Goal: Task Accomplishment & Management: Use online tool/utility

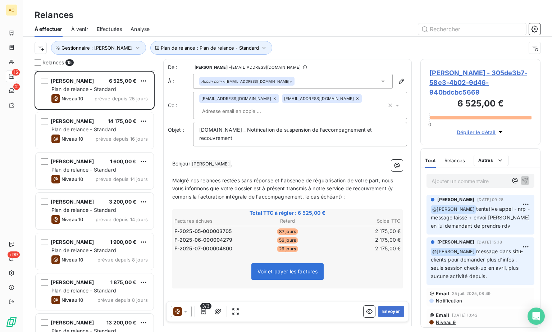
scroll to position [256, 115]
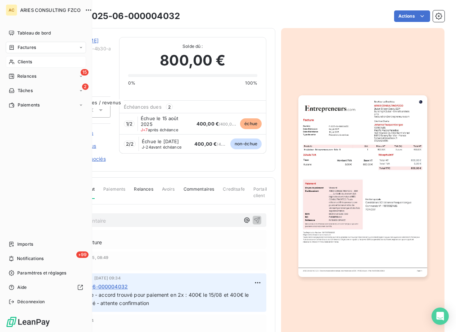
click at [21, 60] on span "Clients" at bounding box center [25, 62] width 14 height 6
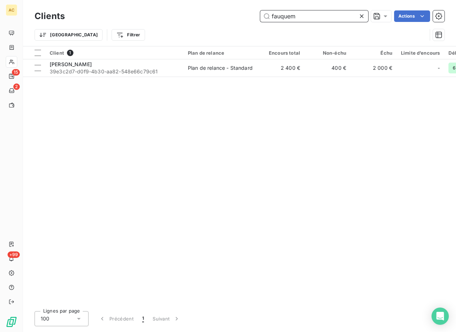
drag, startPoint x: 306, startPoint y: 17, endPoint x: 258, endPoint y: 17, distance: 47.5
click at [258, 17] on div "fauquem Actions" at bounding box center [258, 16] width 371 height 12
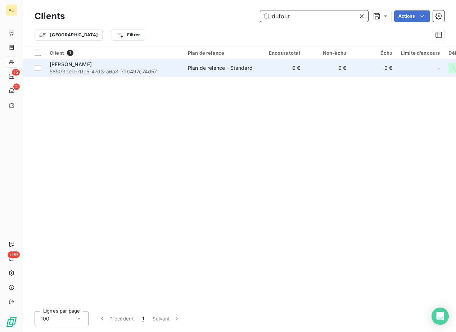
type input "dufour"
click at [108, 71] on span "58503ded-70c5-47d3-a6a8-7db497c74d57" at bounding box center [115, 71] width 130 height 7
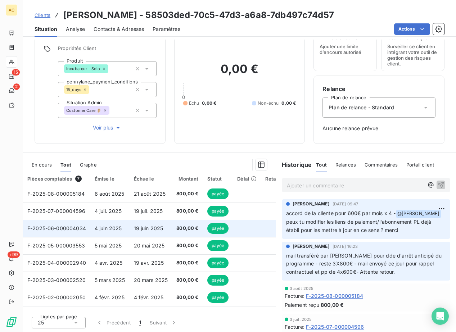
scroll to position [28, 0]
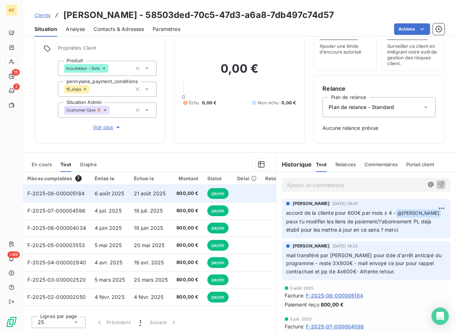
click at [173, 194] on td "800,00 €" at bounding box center [187, 193] width 31 height 17
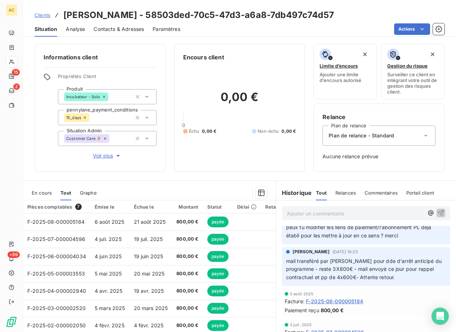
scroll to position [44, 0]
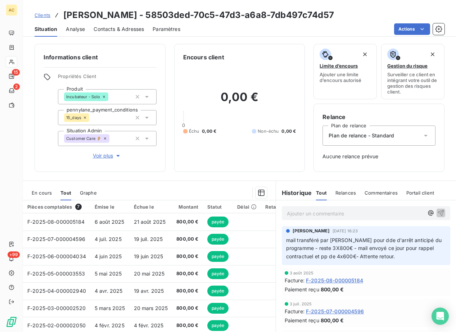
click at [115, 28] on span "Contacts & Adresses" at bounding box center [119, 29] width 50 height 7
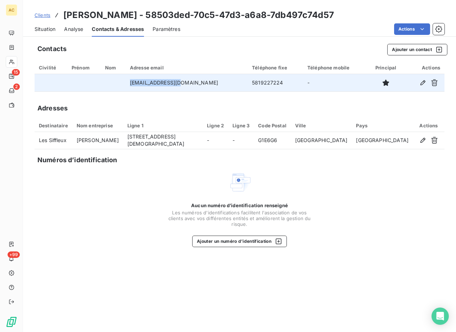
drag, startPoint x: 141, startPoint y: 81, endPoint x: 200, endPoint y: 83, distance: 58.3
click at [202, 83] on td "[EMAIL_ADDRESS][DOMAIN_NAME]" at bounding box center [187, 82] width 122 height 17
copy td "[EMAIL_ADDRESS][DOMAIN_NAME]"
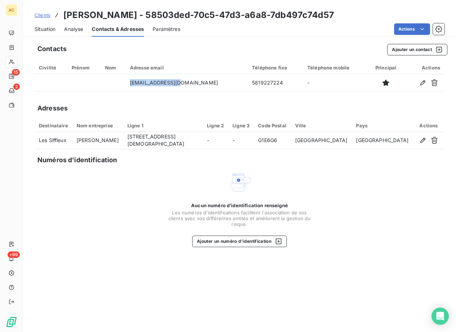
click at [45, 30] on span "Situation" at bounding box center [45, 29] width 21 height 7
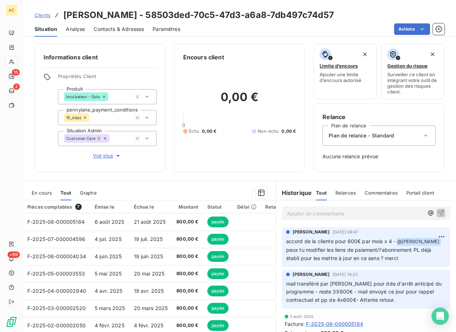
click at [333, 214] on p "Ajouter un commentaire ﻿" at bounding box center [355, 213] width 137 height 9
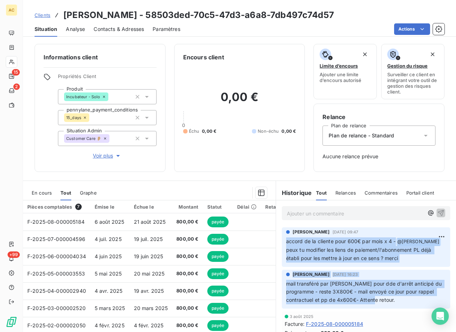
drag, startPoint x: 283, startPoint y: 241, endPoint x: 395, endPoint y: 302, distance: 127.2
copy div "accord de la cliente pour 600€ par mois x 4 - @ [PERSON_NAME] peux tu modifier …"
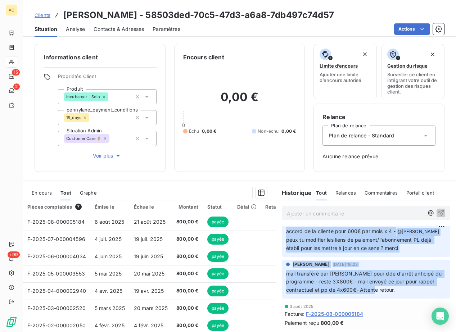
scroll to position [10, 0]
click at [382, 257] on div "[PERSON_NAME] [DATE] 09:47 accord de la cliente pour 600€ par mois x 4 - @ [PER…" at bounding box center [366, 237] width 180 height 42
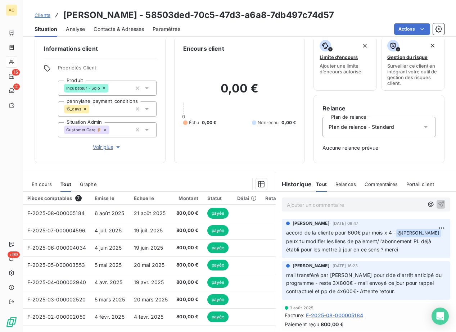
scroll to position [0, 0]
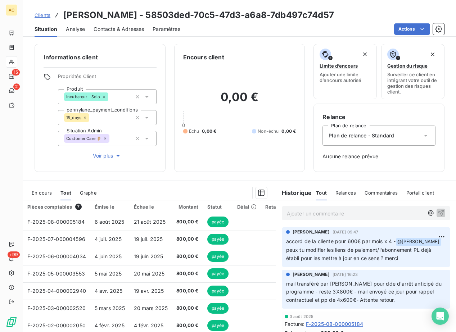
click at [43, 16] on span "Clients" at bounding box center [43, 15] width 16 height 6
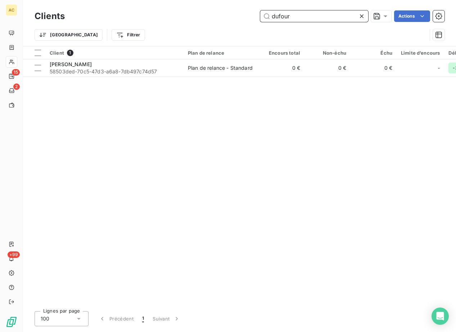
drag, startPoint x: 295, startPoint y: 15, endPoint x: 255, endPoint y: 15, distance: 40.3
click at [255, 15] on div "dufour Actions" at bounding box center [258, 16] width 371 height 12
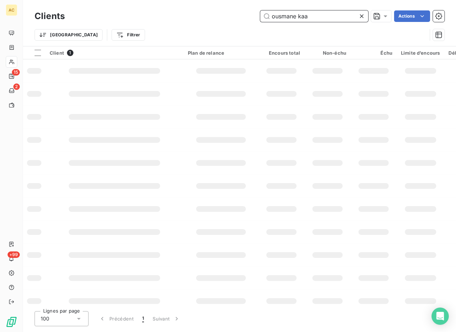
type input "ousmane ka"
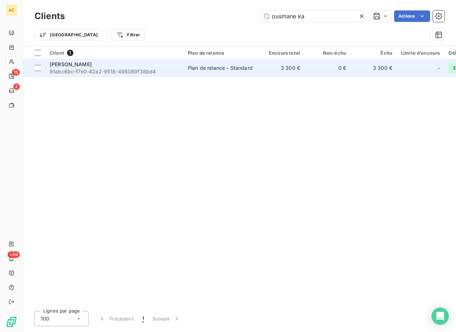
click at [140, 69] on span "91abc6bc-f7e0-42a2-9518-498089f38bd4" at bounding box center [115, 71] width 130 height 7
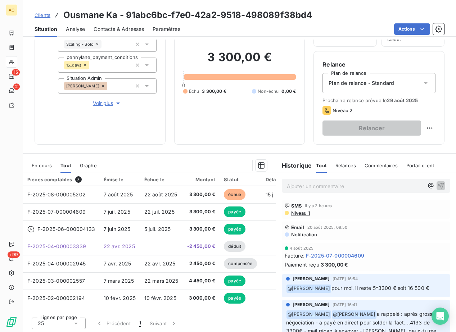
scroll to position [52, 0]
click at [302, 189] on p "Ajouter un commentaire ﻿" at bounding box center [355, 186] width 137 height 9
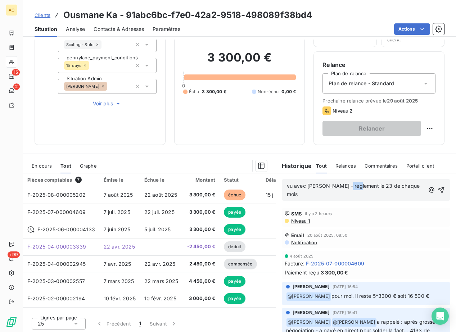
drag, startPoint x: 351, startPoint y: 186, endPoint x: 338, endPoint y: 186, distance: 13.3
click at [338, 186] on span "vu avec [PERSON_NAME] - réglement le 23 de chaque mois" at bounding box center [354, 190] width 135 height 14
click at [346, 195] on div "vu avec [PERSON_NAME] - réglement le 23 de chaque mois" at bounding box center [366, 189] width 180 height 33
drag, startPoint x: 351, startPoint y: 188, endPoint x: 327, endPoint y: 186, distance: 24.2
click at [327, 186] on span "vu avec [PERSON_NAME] - réglement le 23 de chaque mois" at bounding box center [354, 190] width 135 height 14
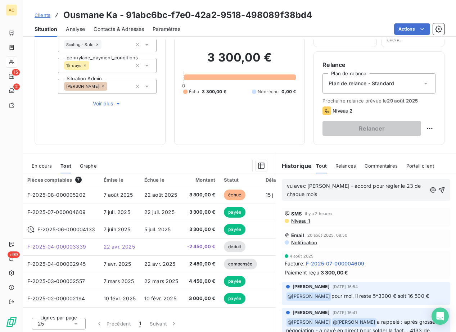
click at [320, 198] on p "vu avec [PERSON_NAME] - accord pour régler le 23 de chaque mois" at bounding box center [357, 190] width 140 height 17
click at [438, 191] on icon "button" at bounding box center [441, 189] width 7 height 7
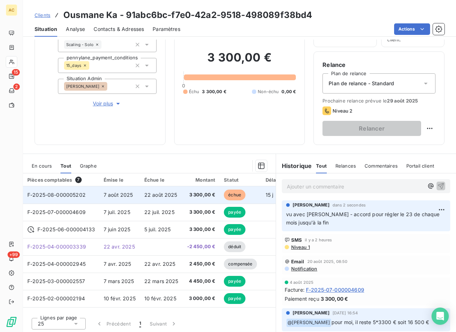
click at [194, 197] on span "3 300,00 €" at bounding box center [201, 194] width 28 height 7
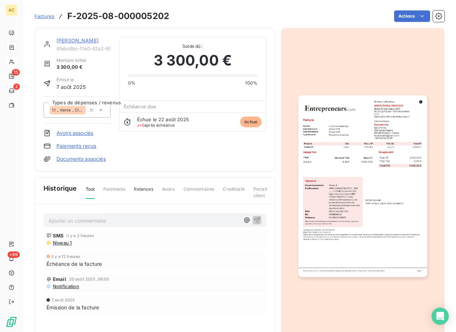
click at [82, 149] on link "Paiements reçus" at bounding box center [77, 146] width 40 height 7
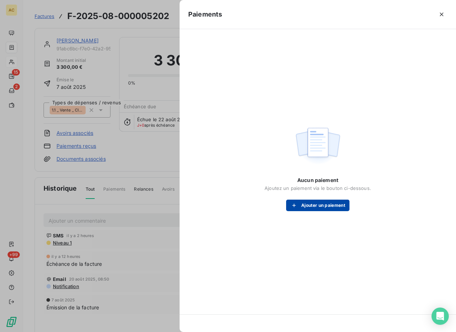
click at [311, 205] on button "Ajouter un paiement" at bounding box center [317, 206] width 63 height 12
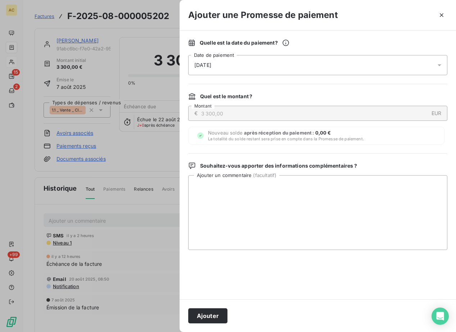
click at [267, 69] on div "[DATE]" at bounding box center [317, 65] width 259 height 20
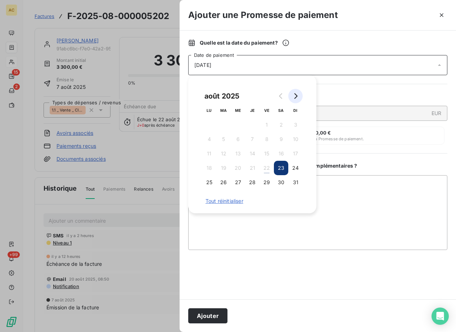
click at [294, 101] on button "Go to next month" at bounding box center [295, 96] width 14 height 14
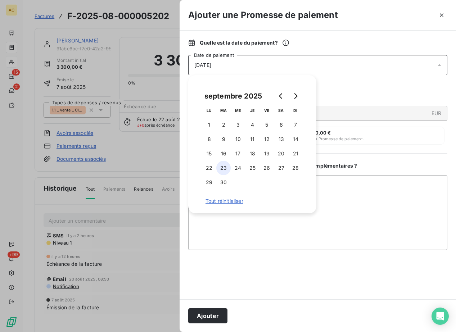
click at [227, 167] on button "23" at bounding box center [223, 168] width 14 height 14
click at [240, 208] on div "[DATE] LU MA ME JE VE SA DI 1 2 3 4 5 6 7 8 9 10 11 12 13 14 15 16 17 18 19 20 …" at bounding box center [252, 144] width 128 height 138
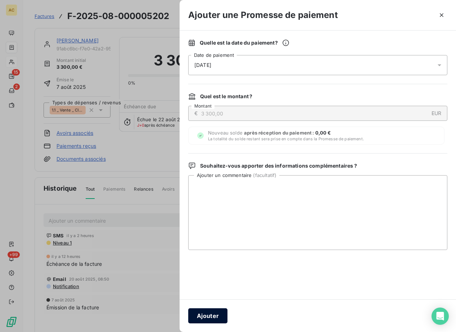
click at [209, 314] on button "Ajouter" at bounding box center [207, 315] width 39 height 15
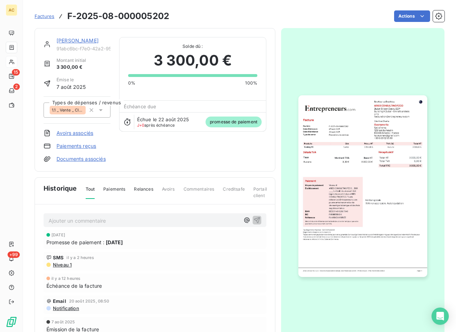
click at [63, 39] on link "[PERSON_NAME]" at bounding box center [78, 40] width 42 height 6
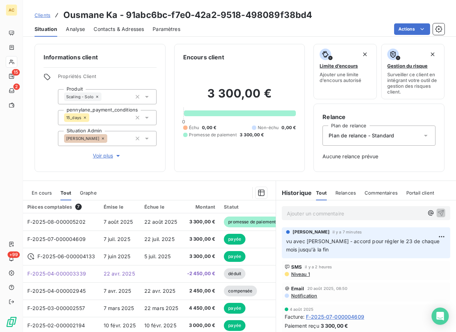
click at [48, 16] on span "Clients" at bounding box center [43, 15] width 16 height 6
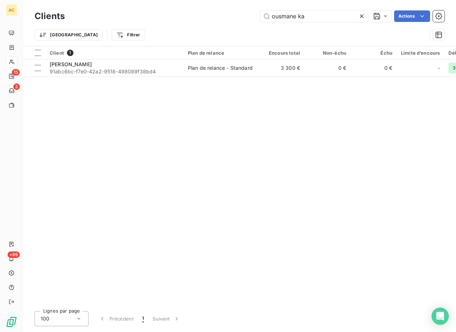
drag, startPoint x: 318, startPoint y: 15, endPoint x: 223, endPoint y: 23, distance: 94.9
click at [223, 23] on div "Clients ousmane ka Actions" at bounding box center [240, 16] width 410 height 15
drag, startPoint x: 274, startPoint y: 12, endPoint x: 252, endPoint y: 8, distance: 22.3
click at [252, 8] on div "Clients ousmane ka Actions Trier Filtrer" at bounding box center [239, 23] width 433 height 46
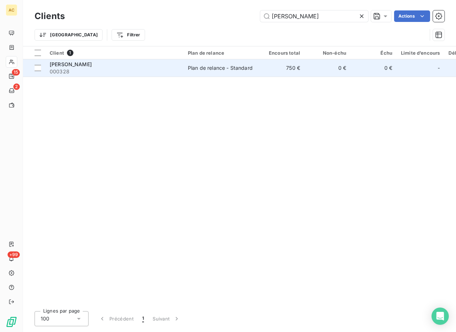
type input "[PERSON_NAME]"
click at [118, 66] on div "[PERSON_NAME]" at bounding box center [115, 64] width 130 height 7
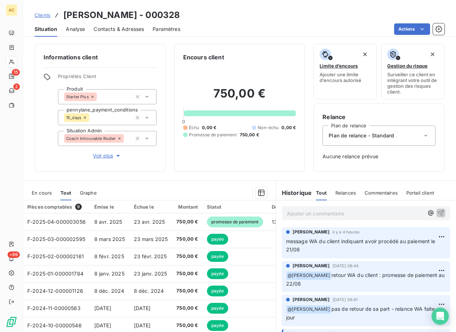
click at [109, 154] on span "Voir plus" at bounding box center [107, 155] width 29 height 7
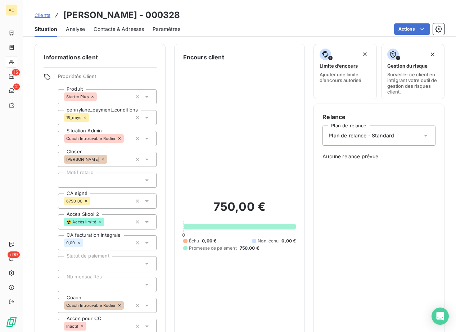
click at [48, 17] on span "Clients" at bounding box center [43, 15] width 16 height 6
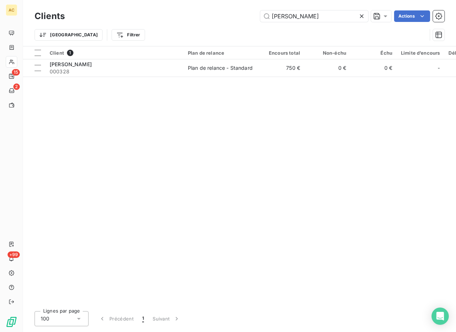
drag, startPoint x: 270, startPoint y: 17, endPoint x: 247, endPoint y: 24, distance: 24.5
click at [223, 17] on div "[PERSON_NAME] Actions" at bounding box center [258, 16] width 371 height 12
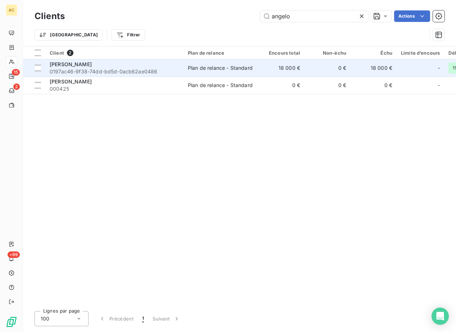
type input "angelo"
click at [80, 64] on span "[PERSON_NAME]" at bounding box center [71, 64] width 42 height 6
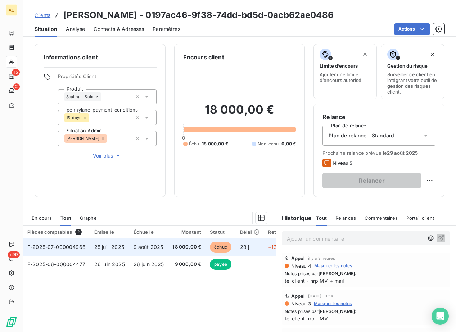
click at [154, 249] on span "9 août 2025" at bounding box center [149, 247] width 30 height 6
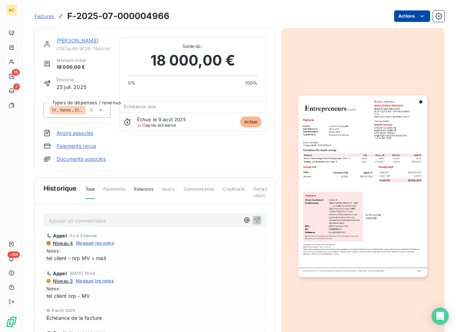
click at [412, 14] on html "AC 15 2 +99 Factures F-2025-07-000004966 Actions [PERSON_NAME] 0197ac46-9f38-74…" at bounding box center [228, 166] width 456 height 332
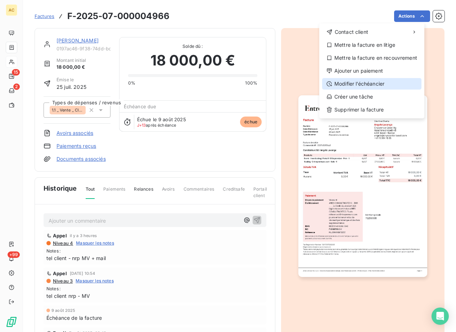
click at [374, 84] on div "Modifier l’échéancier" at bounding box center [371, 84] width 99 height 12
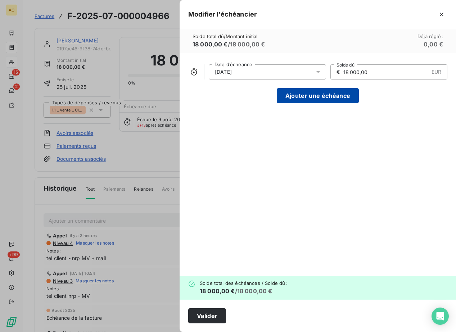
click at [326, 95] on button "Ajouter une échéance" at bounding box center [318, 95] width 82 height 15
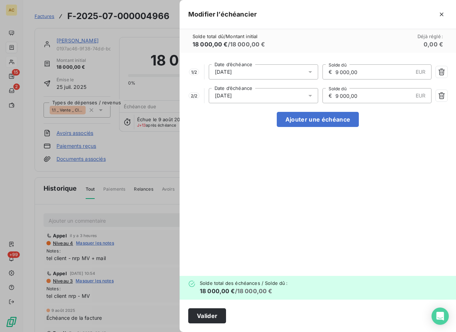
drag, startPoint x: 356, startPoint y: 72, endPoint x: 337, endPoint y: 69, distance: 18.9
click at [337, 69] on input "9 000,00" at bounding box center [374, 72] width 78 height 14
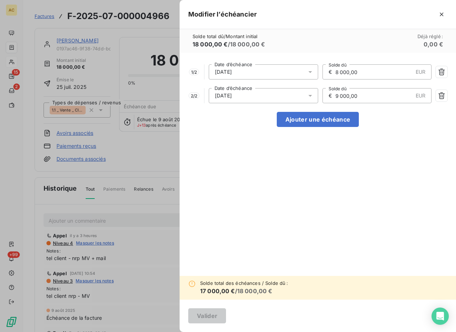
type input "8 000,00"
drag, startPoint x: 369, startPoint y: 95, endPoint x: 319, endPoint y: 90, distance: 49.6
click at [319, 90] on div "2 / 2 [DATE] Date d’échéance € 9 000,00 EUR Solde dû" at bounding box center [317, 95] width 259 height 15
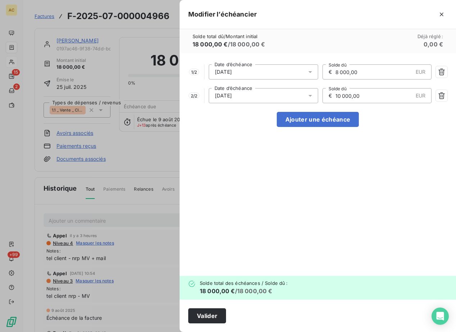
type input "10 000,00"
click at [296, 195] on div "1 / 2 [DATE] Date d’échéance € 8 000,00 EUR Solde dû 2 / 2 [DATE] Date d’échéan…" at bounding box center [318, 164] width 276 height 223
click at [310, 71] on icon at bounding box center [310, 71] width 7 height 7
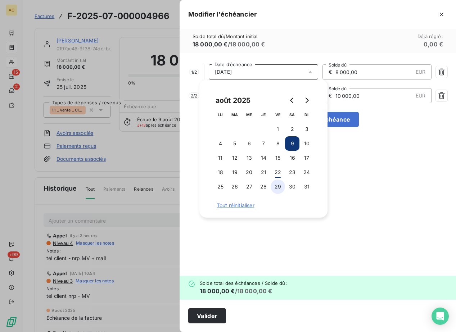
click at [277, 186] on button "29" at bounding box center [278, 187] width 14 height 14
click at [349, 171] on div "1 / 2 [DATE] Date d’échéance € 8 000,00 EUR Solde dû 2 / 2 [DATE] Date d’échéan…" at bounding box center [318, 164] width 276 height 223
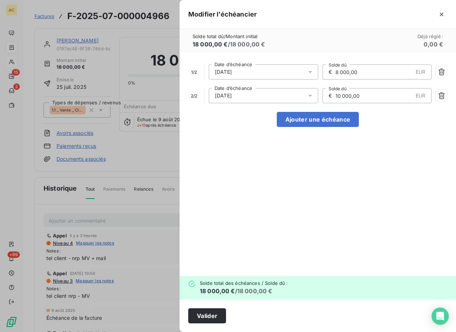
click at [310, 96] on icon at bounding box center [310, 95] width 7 height 7
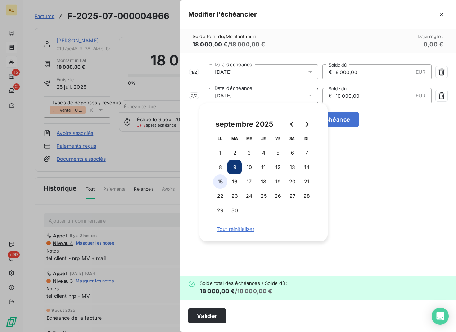
click at [218, 181] on button "15" at bounding box center [220, 182] width 14 height 14
click at [364, 173] on div "1 / 2 [DATE] Date d’échéance € 8 000,00 EUR Solde dû 2 / 2 [DATE] Date d’échéan…" at bounding box center [318, 164] width 276 height 223
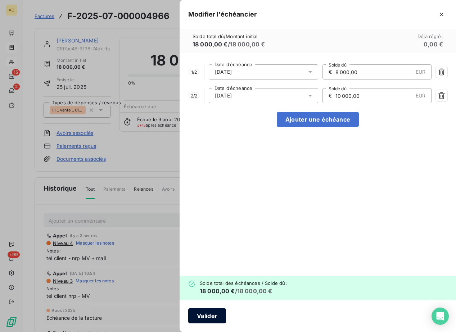
click at [208, 317] on button "Valider" at bounding box center [207, 315] width 38 height 15
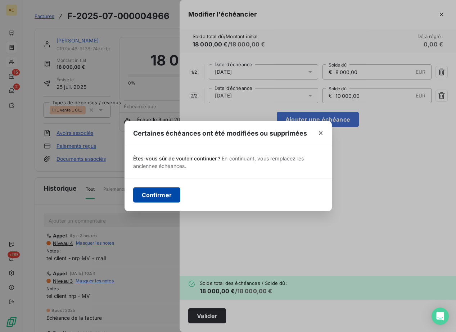
click at [154, 193] on button "Confirmer" at bounding box center [157, 194] width 48 height 15
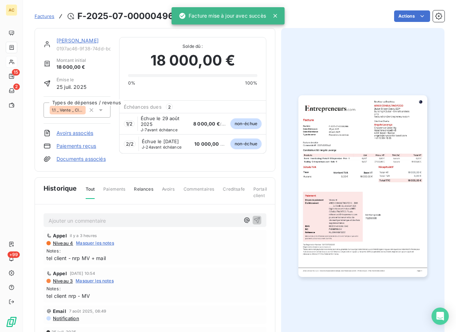
click at [56, 221] on p "Ajouter un commentaire ﻿" at bounding box center [144, 220] width 191 height 9
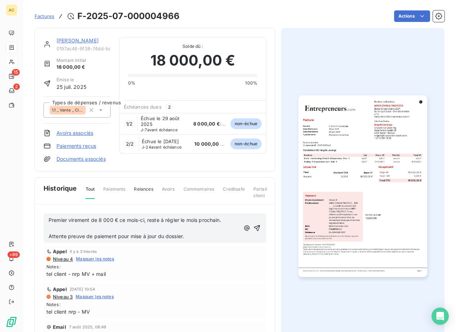
click at [57, 227] on p "﻿" at bounding box center [144, 228] width 191 height 8
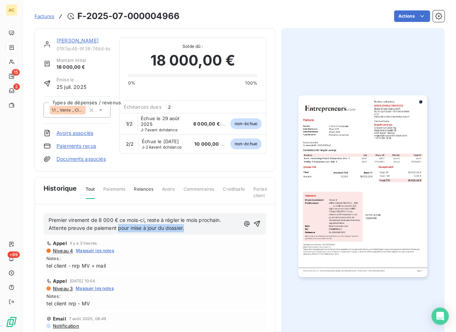
drag, startPoint x: 187, startPoint y: 228, endPoint x: 117, endPoint y: 225, distance: 69.5
click at [117, 225] on p "Attente preuve de paiement pour mise à jour du dossier." at bounding box center [144, 228] width 191 height 8
click at [253, 223] on icon "button" at bounding box center [256, 223] width 7 height 7
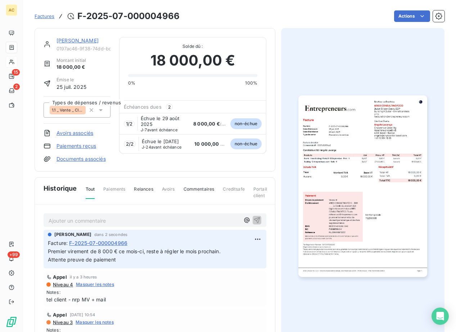
click at [82, 40] on link "[PERSON_NAME]" at bounding box center [78, 40] width 42 height 6
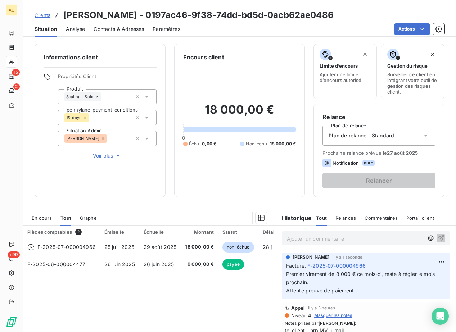
click at [46, 17] on span "Clients" at bounding box center [43, 15] width 16 height 6
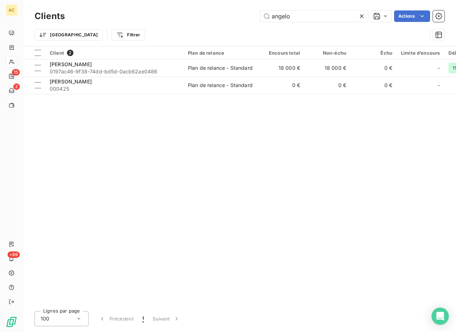
drag, startPoint x: 308, startPoint y: 16, endPoint x: 221, endPoint y: 17, distance: 87.8
click at [221, 17] on div "angelo Actions" at bounding box center [258, 16] width 371 height 12
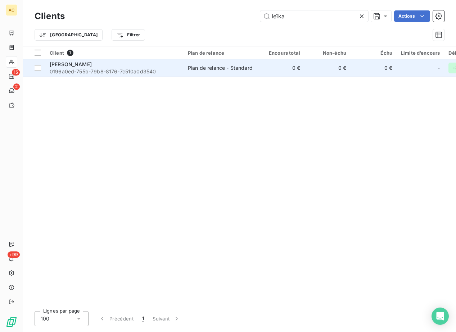
type input "leïka"
click at [100, 70] on span "0196a0ed-755b-79b8-8176-7c510a0d3540" at bounding box center [115, 71] width 130 height 7
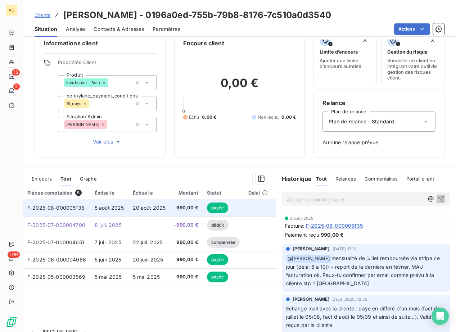
scroll to position [28, 0]
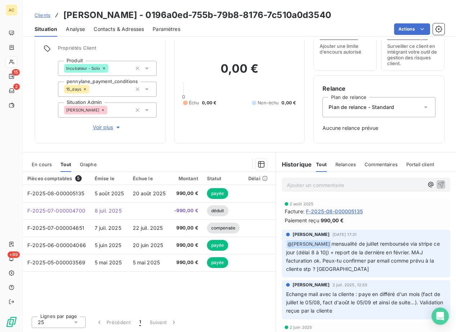
click at [44, 17] on span "Clients" at bounding box center [43, 15] width 16 height 6
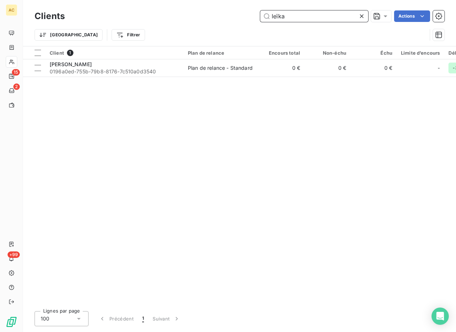
drag, startPoint x: 297, startPoint y: 16, endPoint x: 232, endPoint y: 15, distance: 64.1
click at [232, 15] on div "leïka Actions" at bounding box center [258, 16] width 371 height 12
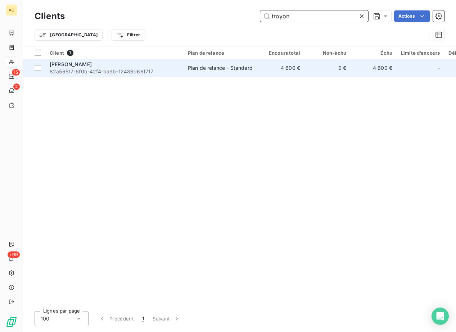
type input "troyon"
click at [122, 71] on span "82a56517-6f0b-42f4-ba9b-12486d66f717" at bounding box center [115, 71] width 130 height 7
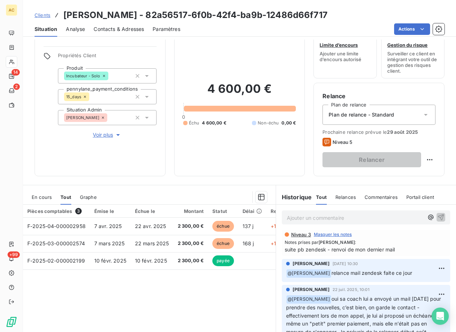
scroll to position [86, 0]
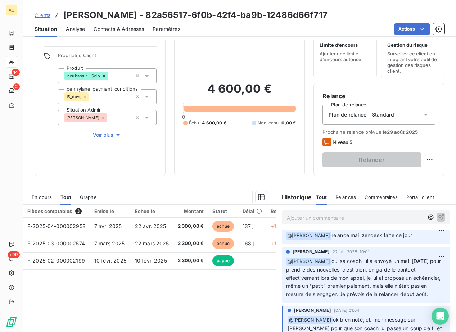
click at [45, 16] on span "Clients" at bounding box center [43, 15] width 16 height 6
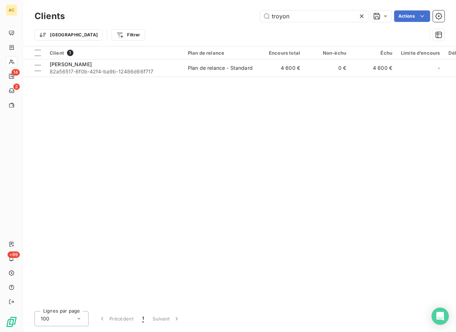
drag, startPoint x: 271, startPoint y: 17, endPoint x: 231, endPoint y: 17, distance: 39.2
click at [231, 17] on div "troyon Actions" at bounding box center [258, 16] width 371 height 12
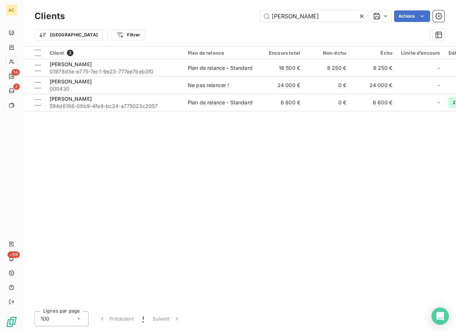
type input "[PERSON_NAME]"
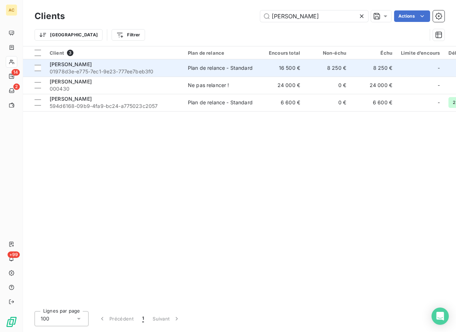
click at [117, 70] on span "01978d3e-e775-7ec1-9e23-777ee7beb3f0" at bounding box center [115, 71] width 130 height 7
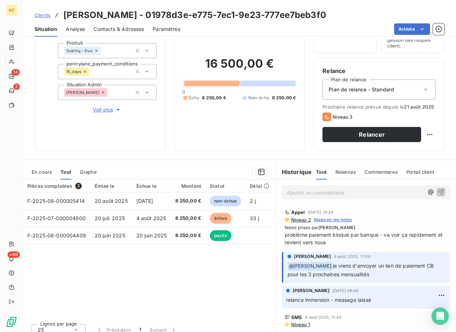
scroll to position [54, 0]
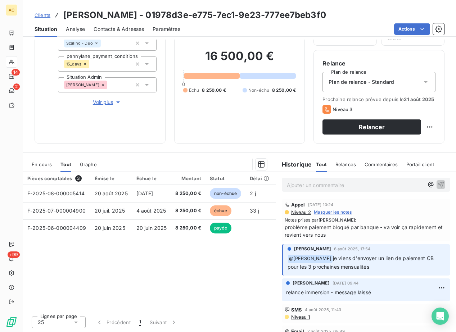
click at [43, 17] on span "Clients" at bounding box center [43, 15] width 16 height 6
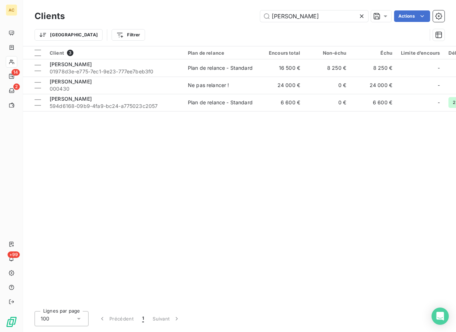
drag, startPoint x: 300, startPoint y: 15, endPoint x: 236, endPoint y: 5, distance: 64.4
click at [236, 5] on div "Clients [PERSON_NAME] Actions Trier Filtrer" at bounding box center [239, 23] width 433 height 46
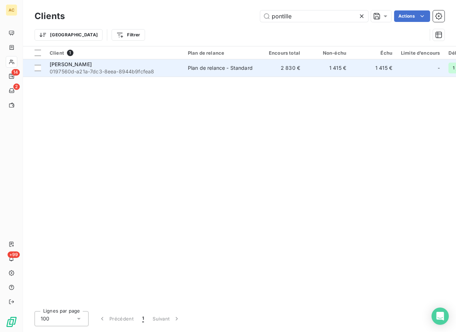
type input "pontille"
click at [72, 70] on span "0197560d-a21a-7dc3-8eea-8944b9fcfea8" at bounding box center [115, 71] width 130 height 7
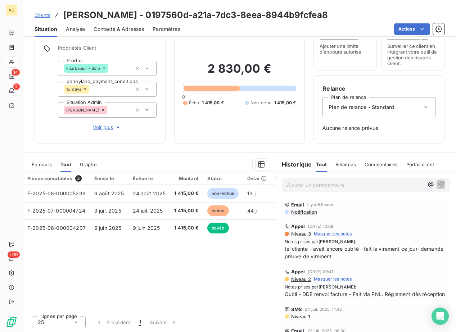
scroll to position [54, 0]
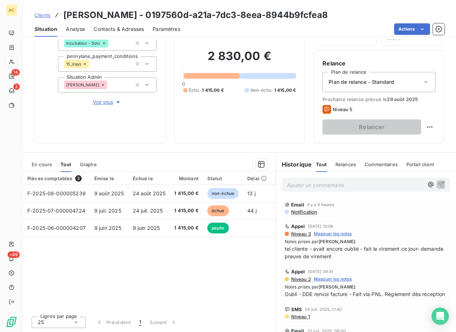
click at [41, 16] on span "Clients" at bounding box center [43, 15] width 16 height 6
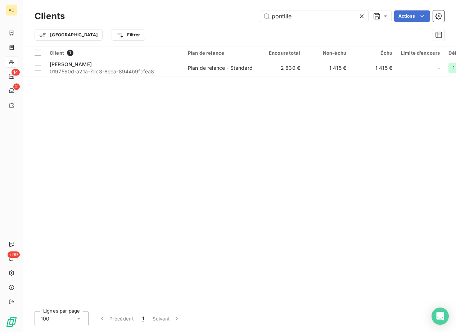
drag, startPoint x: 265, startPoint y: 13, endPoint x: 254, endPoint y: 13, distance: 11.2
click at [254, 13] on div "pontille Actions" at bounding box center [258, 16] width 371 height 12
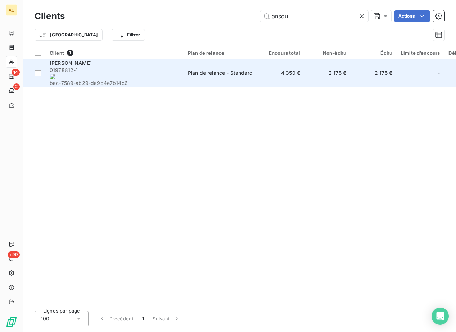
type input "ansqu"
click at [152, 67] on div "[PERSON_NAME]" at bounding box center [115, 62] width 130 height 7
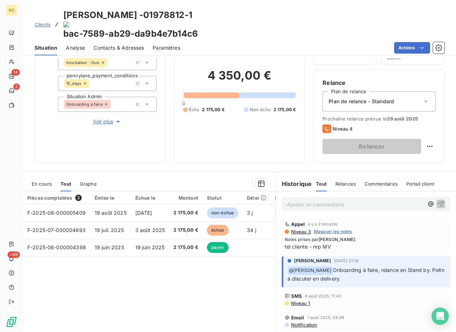
scroll to position [54, 0]
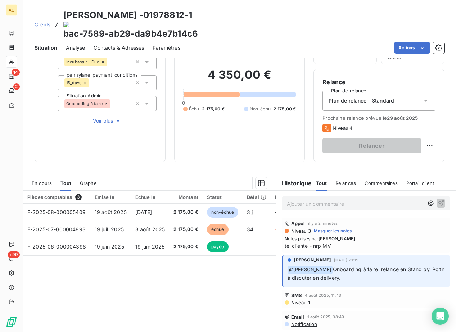
click at [96, 117] on span "Voir plus" at bounding box center [107, 120] width 29 height 7
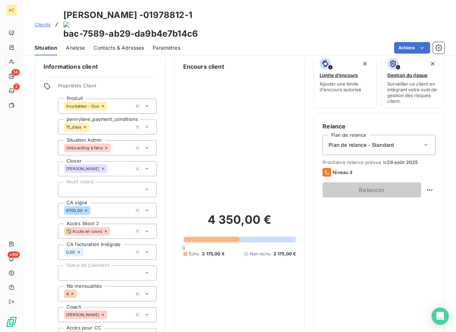
scroll to position [0, 0]
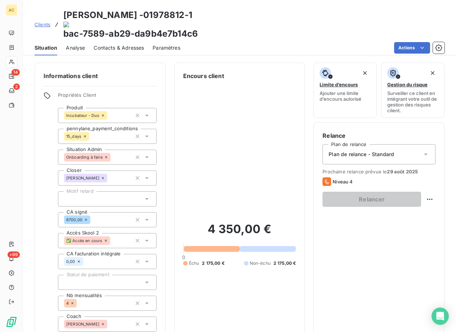
click at [110, 44] on span "Contacts & Adresses" at bounding box center [119, 47] width 50 height 7
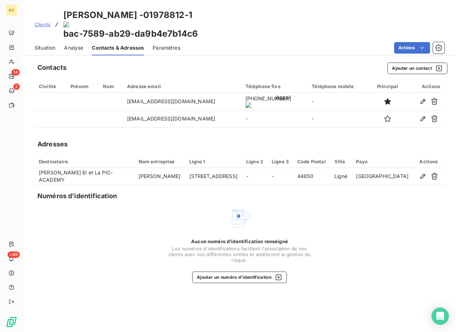
click at [276, 73] on onoff-telecom-ce-actions-button at bounding box center [276, 73] width 0 height 0
click at [52, 44] on span "Situation" at bounding box center [45, 47] width 21 height 7
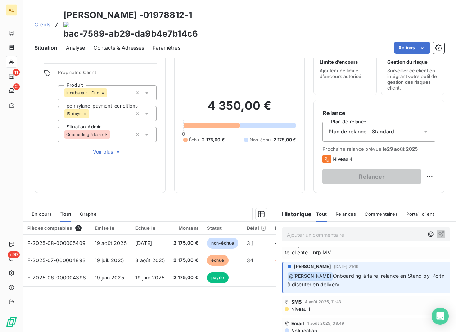
scroll to position [33, 0]
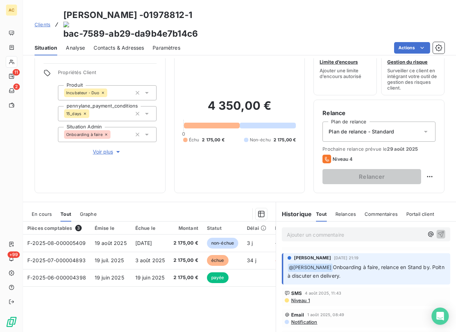
click at [104, 148] on span "Voir plus" at bounding box center [107, 151] width 29 height 7
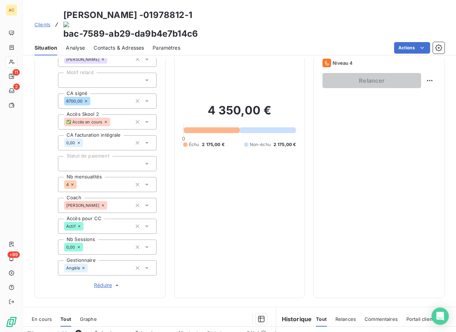
scroll to position [126, 0]
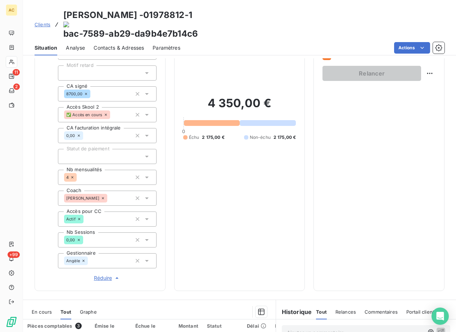
click at [45, 22] on span "Clients" at bounding box center [43, 25] width 16 height 6
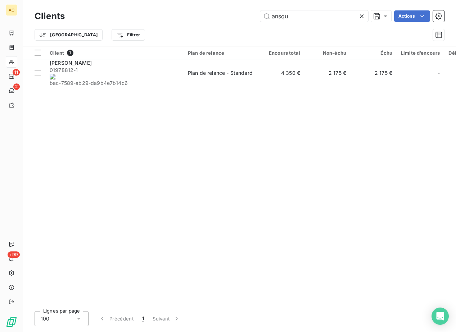
drag, startPoint x: 298, startPoint y: 14, endPoint x: 234, endPoint y: 14, distance: 64.4
click at [234, 14] on div "ansqu Actions" at bounding box center [258, 16] width 371 height 12
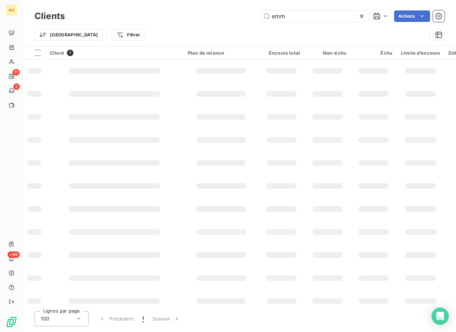
type input "emm"
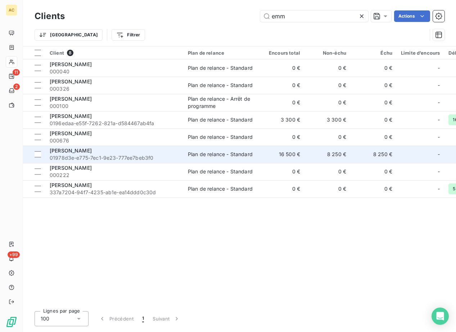
click at [79, 154] on span "01978d3e-e775-7ec1-9e23-777ee7beb3f0" at bounding box center [115, 157] width 130 height 7
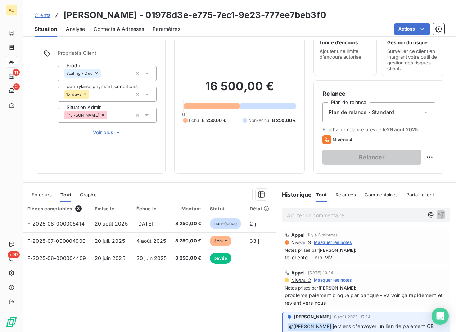
scroll to position [25, 0]
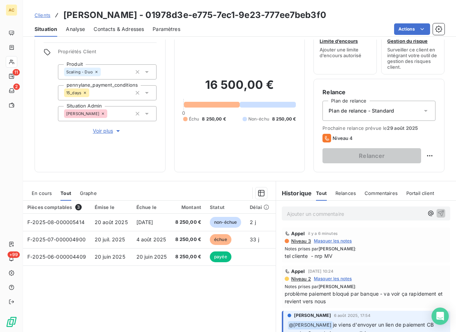
click at [322, 210] on p "Ajouter un commentaire ﻿" at bounding box center [355, 213] width 137 height 9
click at [321, 213] on p "Ajouter un commentaire ﻿" at bounding box center [355, 213] width 137 height 9
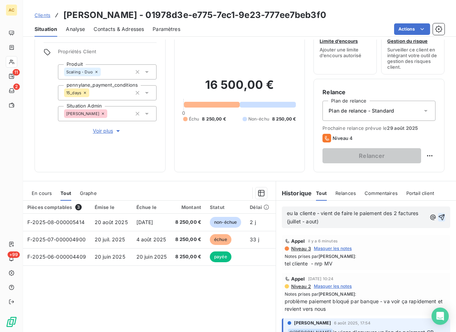
click at [439, 218] on icon "button" at bounding box center [442, 217] width 6 height 6
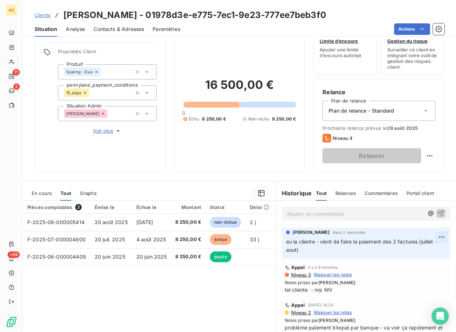
click at [430, 237] on html "AC 11 2 +99 Clients [PERSON_NAME] - 01978d3e-e775-7ec1-9e23-777ee7beb3f0 Situat…" at bounding box center [228, 166] width 456 height 332
click at [414, 248] on div "Editer" at bounding box center [413, 253] width 40 height 12
click at [301, 250] on span "eu la cliente - vient de faire le paiement des 2 factures (juillet - aout)" at bounding box center [360, 246] width 149 height 14
click at [439, 244] on icon "button" at bounding box center [442, 246] width 6 height 6
click at [42, 17] on span "Clients" at bounding box center [43, 15] width 16 height 6
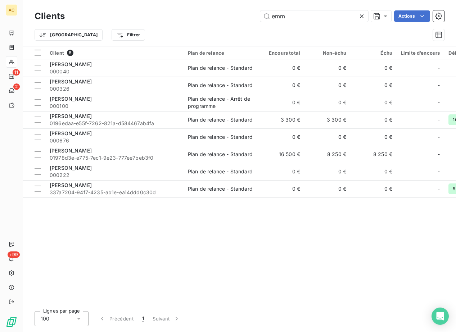
drag, startPoint x: 311, startPoint y: 19, endPoint x: 239, endPoint y: 19, distance: 72.0
click at [239, 19] on div "emm Actions" at bounding box center [258, 16] width 371 height 12
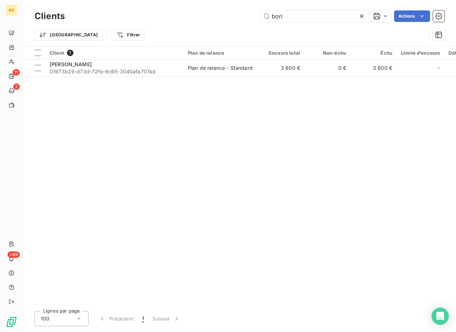
type input "[PERSON_NAME]"
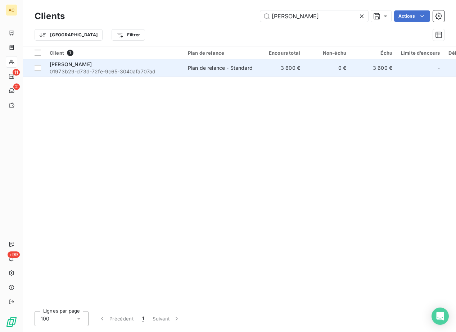
click at [92, 65] on span "[PERSON_NAME]" at bounding box center [71, 64] width 42 height 6
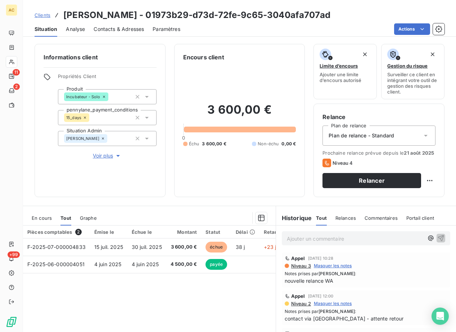
scroll to position [54, 0]
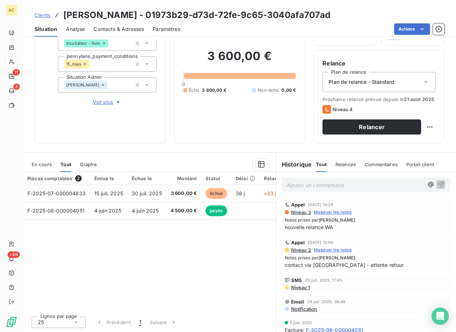
click at [123, 26] on span "Contacts & Adresses" at bounding box center [119, 29] width 50 height 7
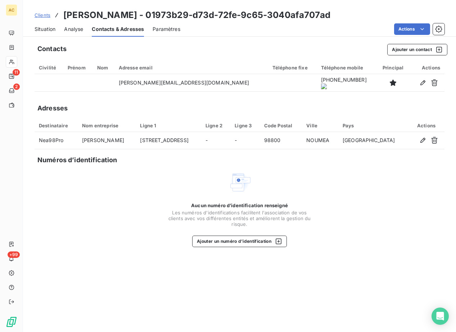
click at [51, 27] on span "Situation" at bounding box center [45, 29] width 21 height 7
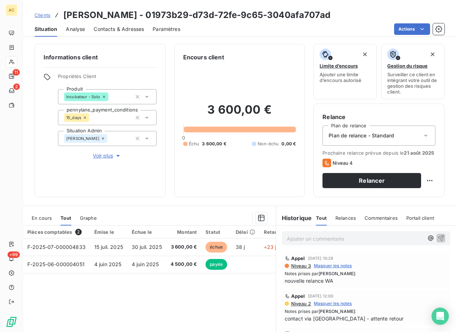
click at [106, 29] on span "Contacts & Adresses" at bounding box center [119, 29] width 50 height 7
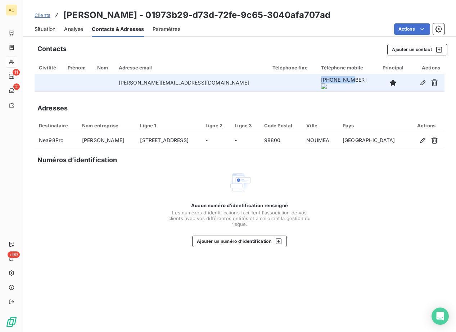
drag, startPoint x: 300, startPoint y: 83, endPoint x: 329, endPoint y: 85, distance: 29.5
click at [329, 83] on onoff-telecom-ce-phone-number-wrapper "[PHONE_NUMBER]" at bounding box center [344, 80] width 46 height 6
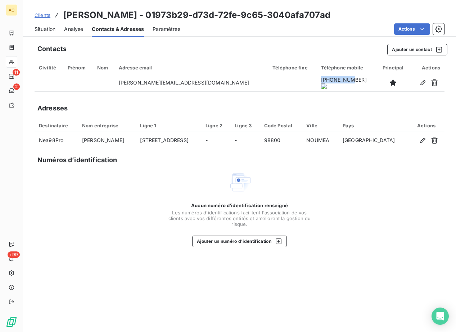
copy onoff-telecom-ce-phone-number-wrapper "[PHONE_NUMBER]"
click at [46, 28] on span "Situation" at bounding box center [45, 29] width 21 height 7
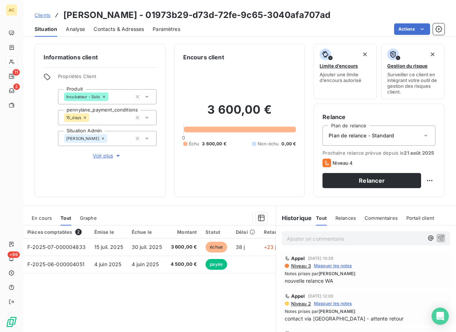
click at [96, 156] on span "Voir plus" at bounding box center [107, 155] width 29 height 7
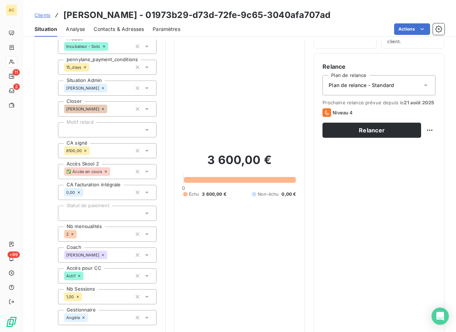
scroll to position [51, 0]
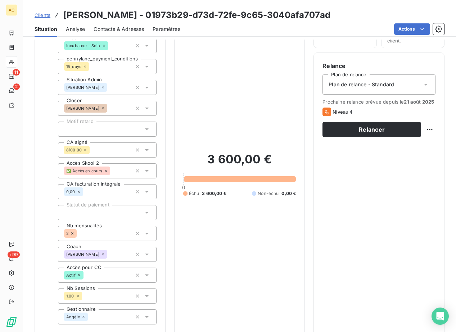
click at [114, 29] on span "Contacts & Adresses" at bounding box center [119, 29] width 50 height 7
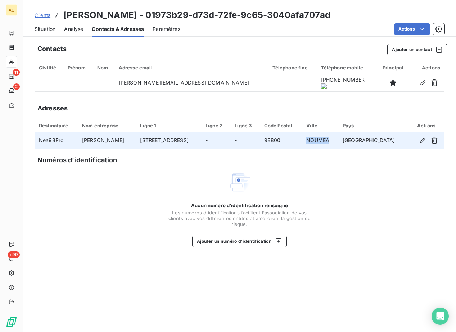
drag, startPoint x: 343, startPoint y: 142, endPoint x: 366, endPoint y: 144, distance: 22.7
click at [338, 144] on td "NOUMEA" at bounding box center [320, 140] width 36 height 17
copy td "NOUMEA"
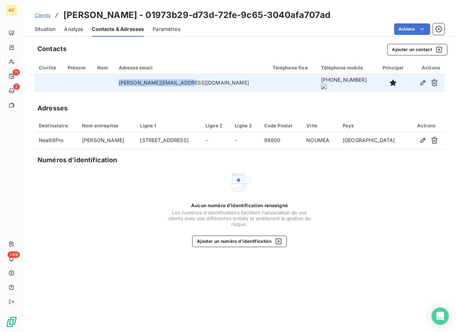
drag, startPoint x: 135, startPoint y: 81, endPoint x: 207, endPoint y: 86, distance: 71.7
click at [207, 86] on td "[PERSON_NAME][EMAIL_ADDRESS][DOMAIN_NAME]" at bounding box center [191, 82] width 154 height 17
copy td "[PERSON_NAME][EMAIL_ADDRESS][DOMAIN_NAME]"
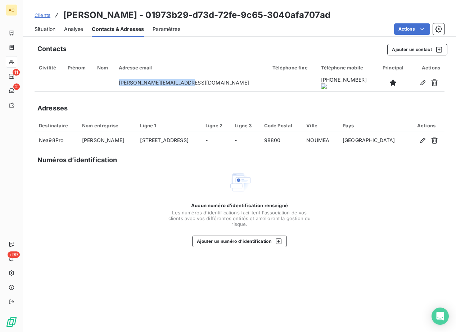
click at [42, 28] on span "Situation" at bounding box center [45, 29] width 21 height 7
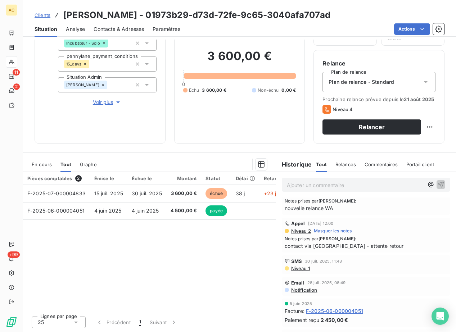
scroll to position [46, 0]
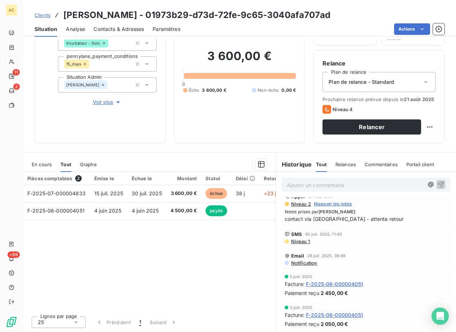
click at [296, 263] on span "Notification" at bounding box center [303, 263] width 27 height 6
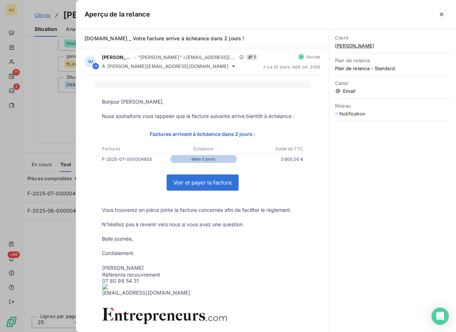
drag, startPoint x: 148, startPoint y: 159, endPoint x: 98, endPoint y: 160, distance: 49.3
click at [98, 160] on td "F-2025-07-000004833 dans 2 jours 3 600,00 €" at bounding box center [203, 160] width 216 height 11
copy td "F-2025-07-000004833"
click at [441, 14] on icon "button" at bounding box center [442, 15] width 4 height 4
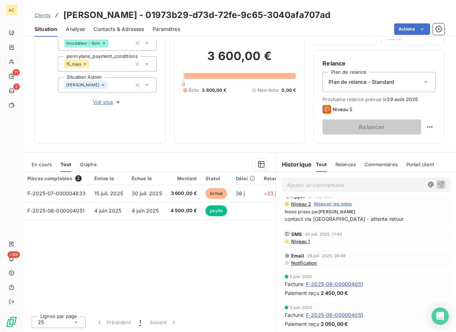
click at [39, 15] on span "Clients" at bounding box center [43, 15] width 16 height 6
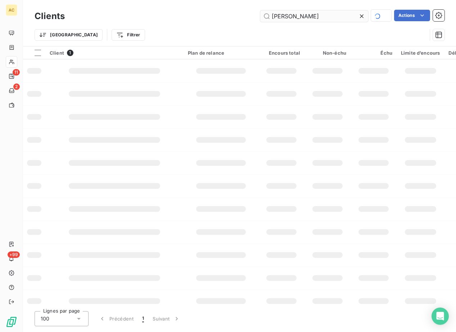
drag, startPoint x: 330, startPoint y: 18, endPoint x: 262, endPoint y: 11, distance: 68.3
click at [262, 11] on input "[PERSON_NAME]" at bounding box center [314, 16] width 108 height 12
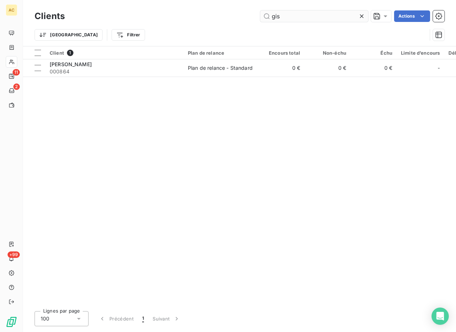
click at [277, 16] on input "gis" at bounding box center [314, 16] width 108 height 12
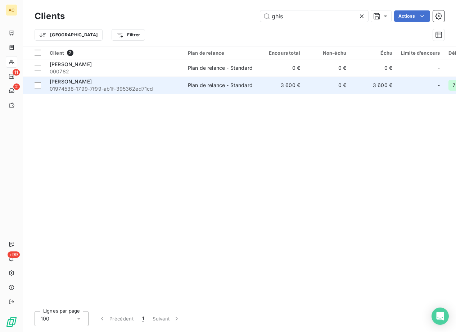
type input "ghis"
click at [86, 85] on span "01974538-1799-7f99-ab1f-395362ed71cd" at bounding box center [115, 88] width 130 height 7
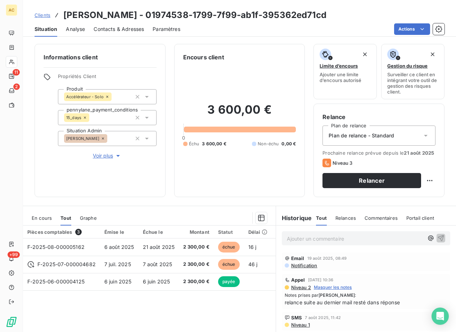
click at [132, 31] on span "Contacts & Adresses" at bounding box center [119, 29] width 50 height 7
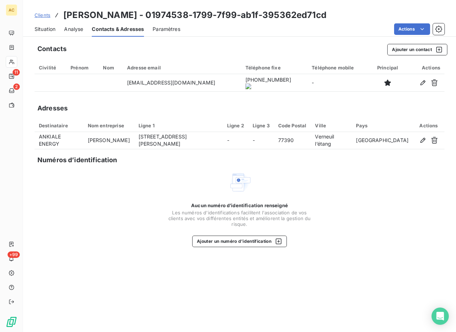
click at [49, 32] on span "Situation" at bounding box center [45, 29] width 21 height 7
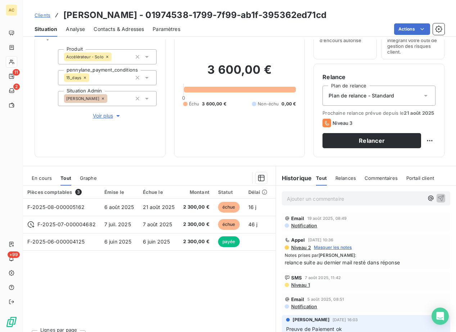
scroll to position [54, 0]
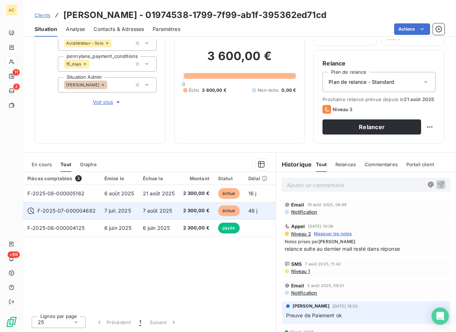
click at [126, 208] on span "7 juil. 2025" at bounding box center [117, 211] width 27 height 6
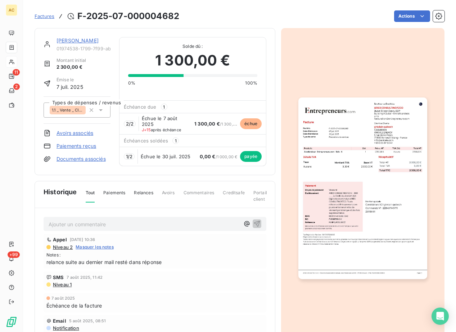
click at [63, 35] on div "[PERSON_NAME] 01974538-1799-7f99-ab1f-395362ed71cd Montant initial 2 300,00 € É…" at bounding box center [155, 101] width 241 height 147
click at [64, 40] on link "[PERSON_NAME]" at bounding box center [78, 40] width 42 height 6
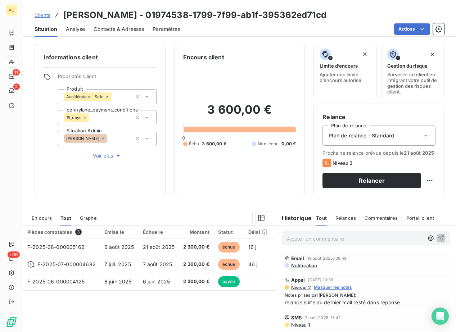
click at [125, 30] on span "Contacts & Adresses" at bounding box center [119, 29] width 50 height 7
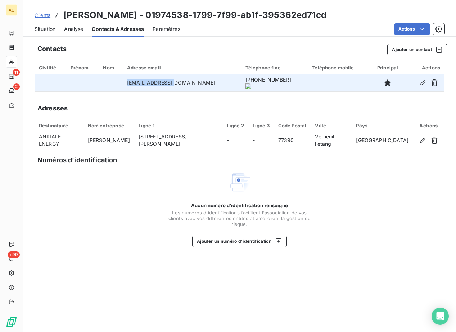
drag, startPoint x: 183, startPoint y: 83, endPoint x: 132, endPoint y: 83, distance: 51.1
click at [132, 83] on td "[EMAIL_ADDRESS][DOMAIN_NAME]" at bounding box center [182, 82] width 118 height 17
copy td "[EMAIL_ADDRESS][DOMAIN_NAME]"
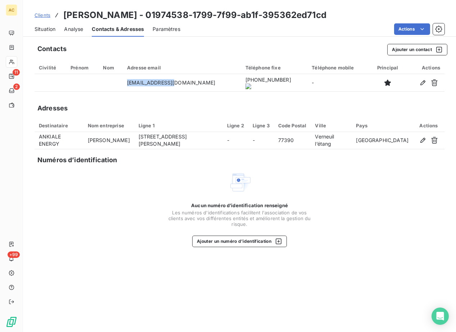
click at [39, 28] on span "Situation" at bounding box center [45, 29] width 21 height 7
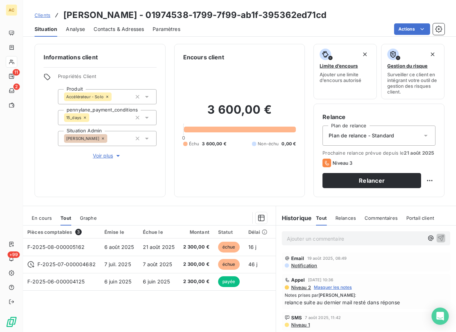
click at [116, 27] on span "Contacts & Adresses" at bounding box center [119, 29] width 50 height 7
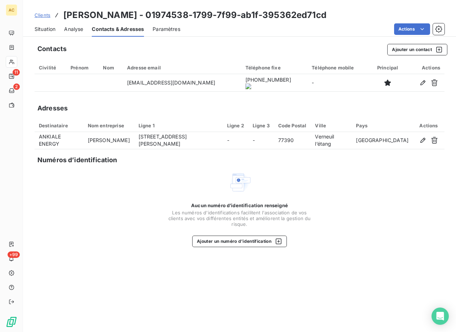
click at [255, 73] on onoff-telecom-ce-actions-button at bounding box center [255, 73] width 0 height 0
click at [45, 30] on span "Situation" at bounding box center [45, 29] width 21 height 7
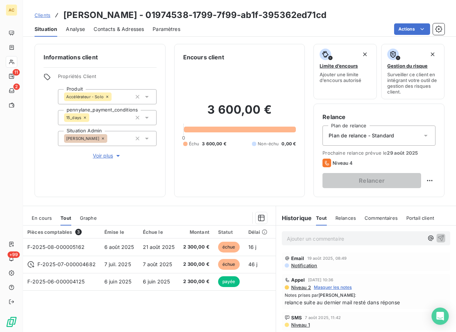
click at [45, 16] on span "Clients" at bounding box center [43, 15] width 16 height 6
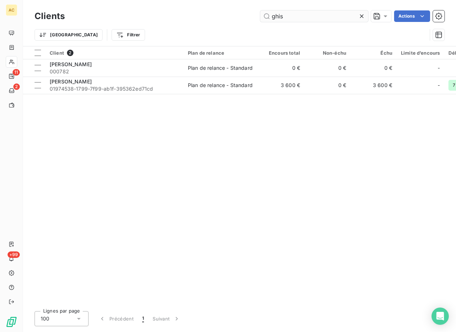
drag, startPoint x: 306, startPoint y: 19, endPoint x: 269, endPoint y: 17, distance: 37.1
click at [269, 17] on input "ghis" at bounding box center [314, 16] width 108 height 12
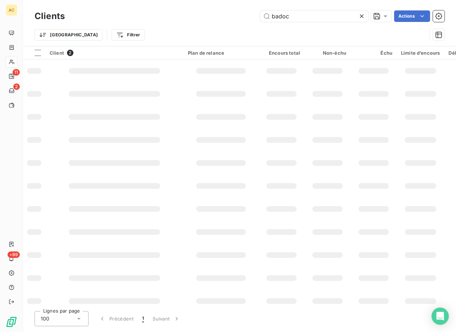
type input "badoc"
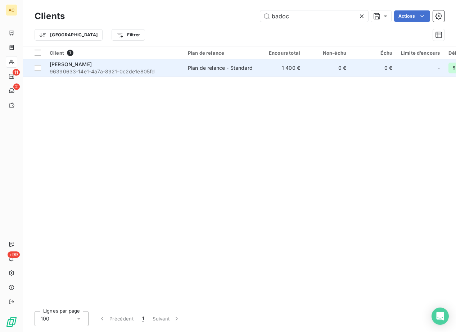
click at [104, 72] on span "96390633-14e1-4a7a-8921-0c2de1e805fd" at bounding box center [115, 71] width 130 height 7
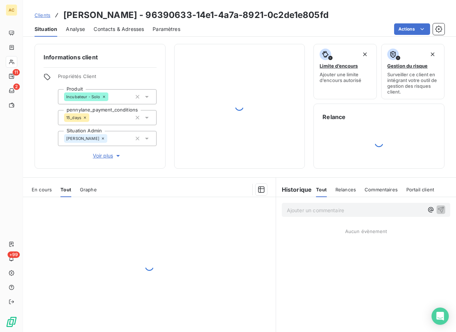
scroll to position [1, 0]
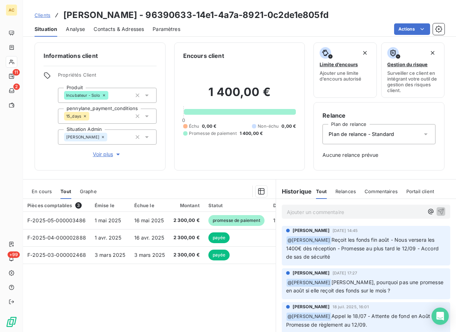
click at [107, 157] on span "Voir plus" at bounding box center [107, 154] width 29 height 7
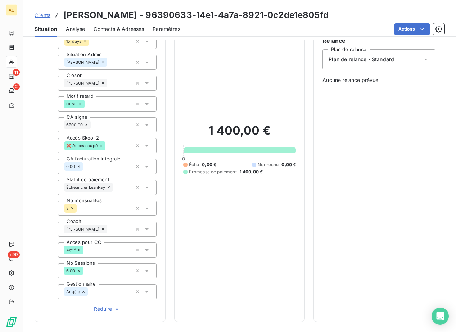
scroll to position [79, 0]
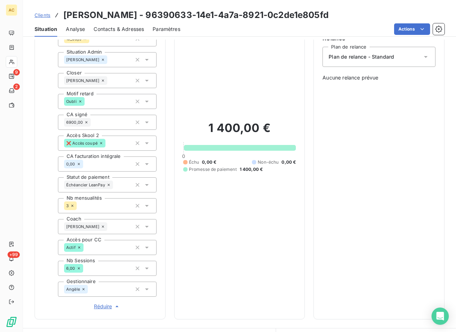
click at [49, 17] on span "Clients" at bounding box center [43, 15] width 16 height 6
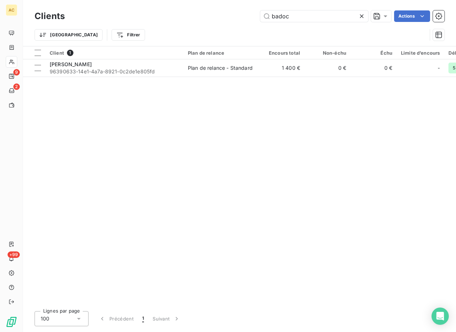
drag, startPoint x: 270, startPoint y: 17, endPoint x: 256, endPoint y: 17, distance: 14.0
click at [256, 17] on div "badoc Actions" at bounding box center [258, 16] width 371 height 12
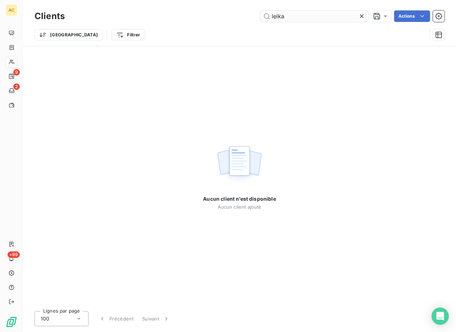
click at [279, 16] on input "leika" at bounding box center [314, 16] width 108 height 12
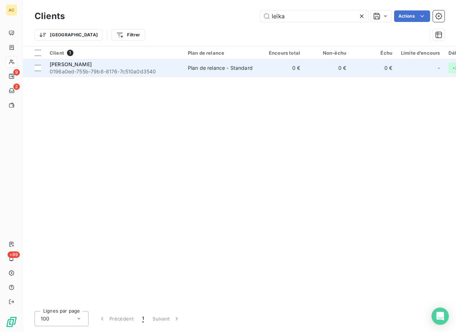
type input "leïka"
click at [146, 70] on span "0196a0ed-755b-79b8-8176-7c510a0d3540" at bounding box center [115, 71] width 130 height 7
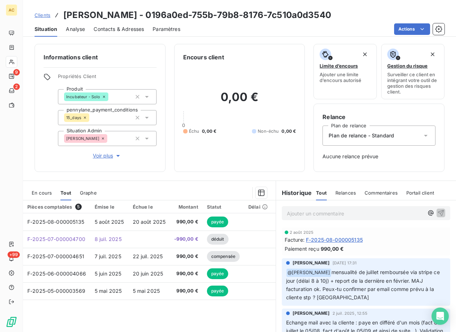
click at [401, 138] on div "Plan de relance - Standard" at bounding box center [378, 136] width 113 height 20
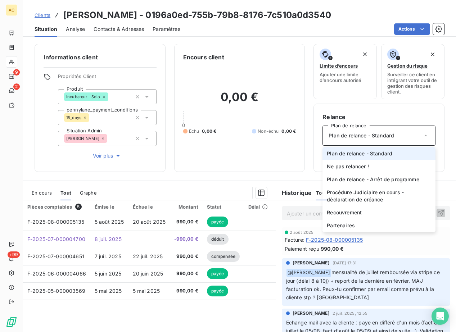
click at [406, 117] on h6 "Relance" at bounding box center [378, 117] width 113 height 9
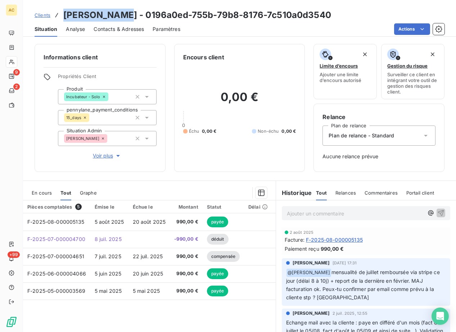
drag, startPoint x: 121, startPoint y: 16, endPoint x: 64, endPoint y: 16, distance: 56.5
click at [61, 15] on div "Clients [PERSON_NAME] - 0196a0ed-755b-79b8-8176-7c510a0d3540" at bounding box center [183, 15] width 297 height 13
copy h3 "[PERSON_NAME]"
click at [90, 154] on button "Voir plus" at bounding box center [107, 156] width 99 height 8
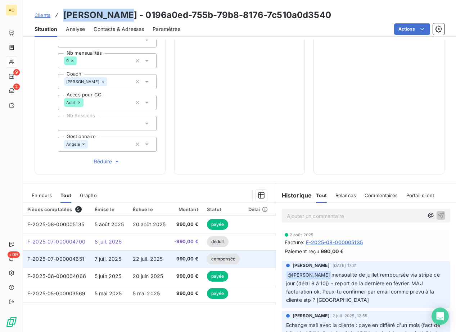
scroll to position [255, 0]
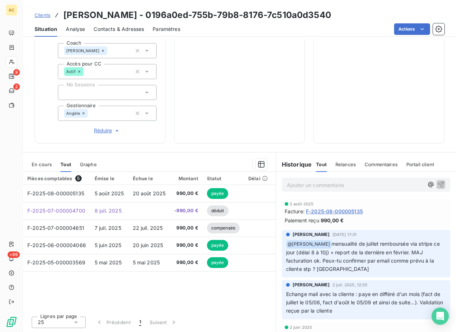
click at [297, 187] on p "Ajouter un commentaire ﻿" at bounding box center [355, 185] width 137 height 9
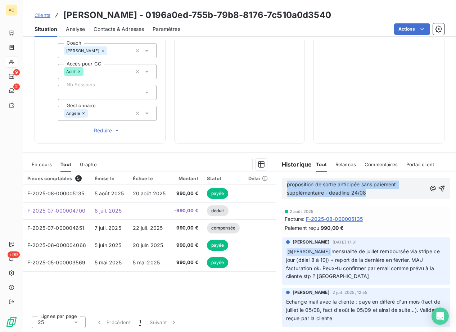
drag, startPoint x: 285, startPoint y: 185, endPoint x: 369, endPoint y: 193, distance: 83.9
click at [369, 193] on p "proposition de sortie anticipée sans paiement supplémentaire - deadline 24/08" at bounding box center [357, 189] width 140 height 17
copy span "proposition de sortie anticipée sans paiement supplémentaire - deadline 24/08"
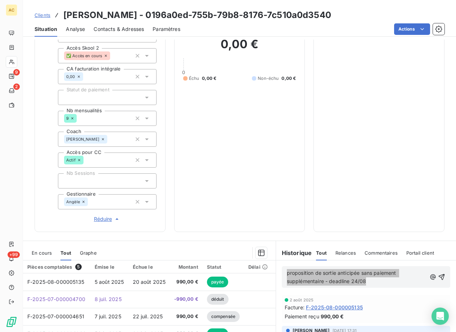
scroll to position [14, 0]
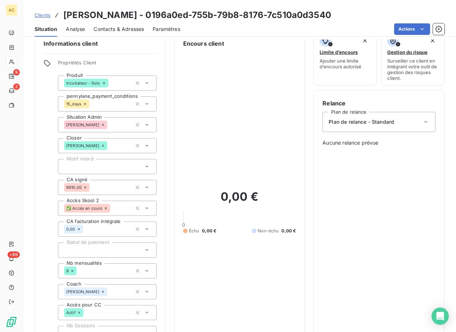
click at [422, 123] on icon at bounding box center [425, 121] width 7 height 7
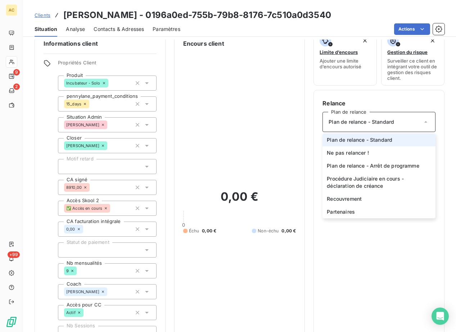
click at [422, 123] on icon at bounding box center [425, 121] width 7 height 7
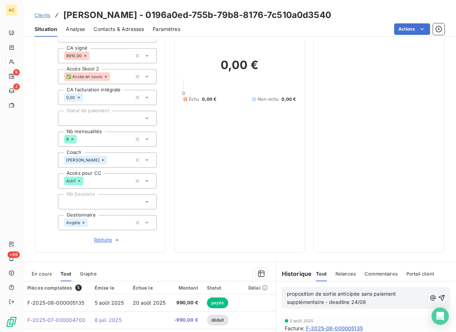
scroll to position [217, 0]
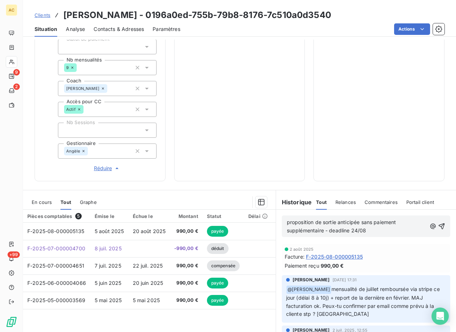
click at [436, 224] on div "proposition de sortie anticipée sans paiement supplémentaire - deadline 24/08" at bounding box center [366, 227] width 168 height 22
click at [412, 256] on div "Facture : F-2025-08-000005135" at bounding box center [366, 257] width 163 height 8
click at [438, 227] on icon "button" at bounding box center [441, 226] width 7 height 7
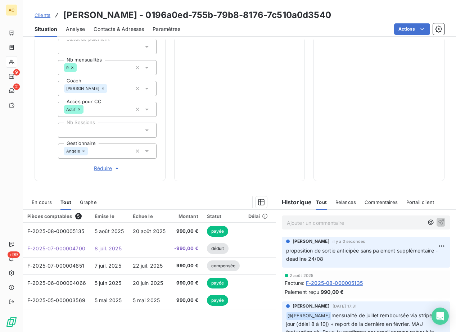
click at [46, 15] on span "Clients" at bounding box center [43, 15] width 16 height 6
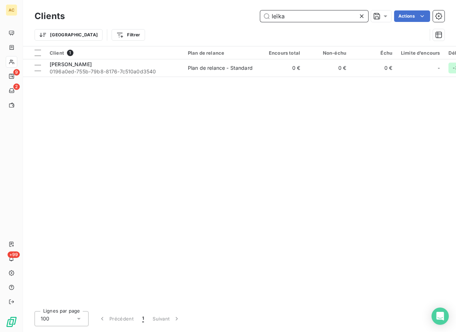
drag, startPoint x: 286, startPoint y: 16, endPoint x: 269, endPoint y: 13, distance: 17.5
click at [269, 13] on input "leïka" at bounding box center [314, 16] width 108 height 12
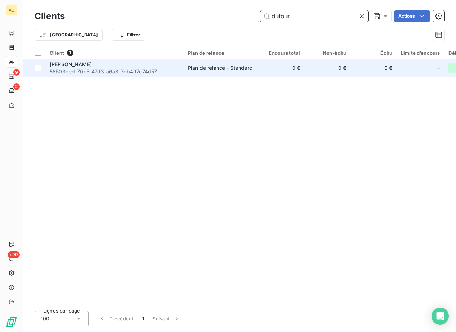
type input "dufour"
click at [125, 66] on div "[PERSON_NAME]" at bounding box center [115, 64] width 130 height 7
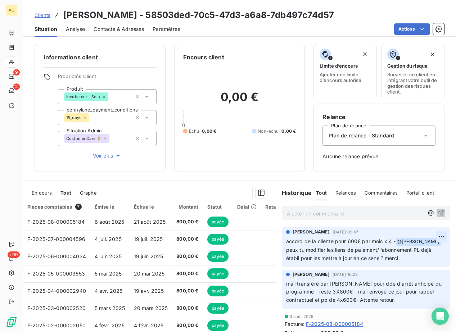
click at [429, 237] on html "AC 9 2 +99 Clients [PERSON_NAME] - 58503ded-70c5-47d3-a6a8-7db497c74d57 Situati…" at bounding box center [228, 166] width 456 height 332
click at [419, 256] on div "Editer" at bounding box center [413, 253] width 40 height 12
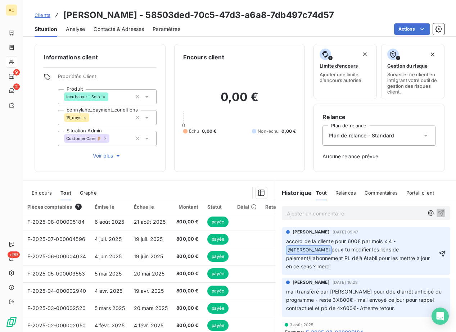
drag, startPoint x: 343, startPoint y: 241, endPoint x: 413, endPoint y: 260, distance: 72.4
click at [413, 260] on p "accord de la cliente pour 600€ par mois x 4 - @ [PERSON_NAME] ﻿ peux tu modifie…" at bounding box center [361, 254] width 151 height 33
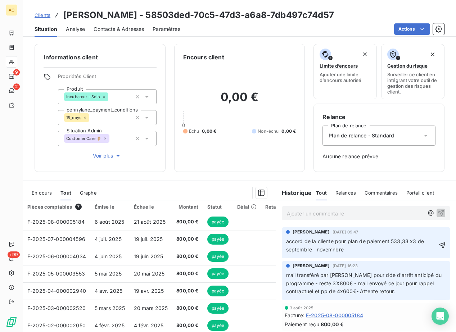
click at [312, 251] on span "accord de la cliente pour plan de paiement 533,33 x3 de septembre novemnbre" at bounding box center [355, 245] width 139 height 14
click at [328, 251] on span "accord de la cliente pour plan de paiement 533,33 x3 de septembre novemnbre" at bounding box center [355, 245] width 139 height 14
click at [388, 240] on span "accord de la cliente pour plan de paiement 533,33 x3 de septembre novembre" at bounding box center [355, 245] width 139 height 14
click at [410, 243] on span "accord de la cliente pour plan de paiement : 533,33 x3 de septembre novembre" at bounding box center [357, 245] width 143 height 14
click at [312, 250] on span "accord de la cliente pour plan de paiement : 533,33€x3 de septembre novembre" at bounding box center [358, 245] width 144 height 14
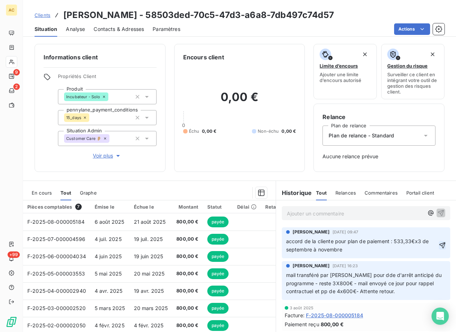
click at [439, 247] on icon "button" at bounding box center [442, 245] width 6 height 6
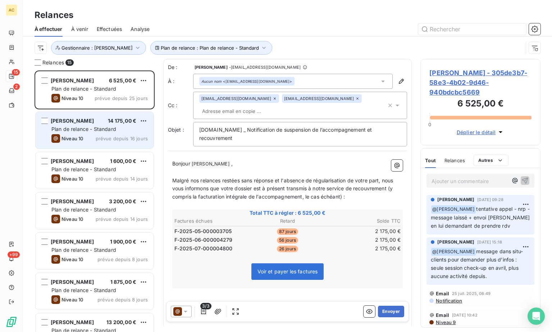
click at [85, 133] on div "Habib Neji 14 175,00 € Plan de relance - Standard Niveau 10 prévue depuis 16 jo…" at bounding box center [95, 130] width 118 height 37
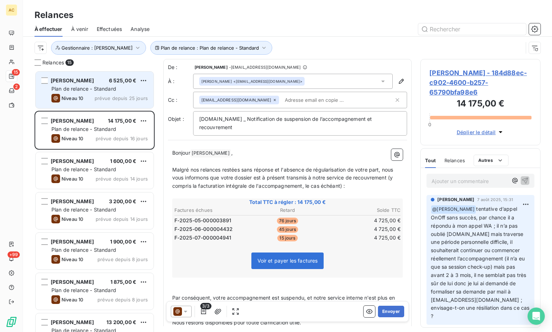
click at [99, 99] on span "prévue depuis 25 jours" at bounding box center [121, 98] width 53 height 6
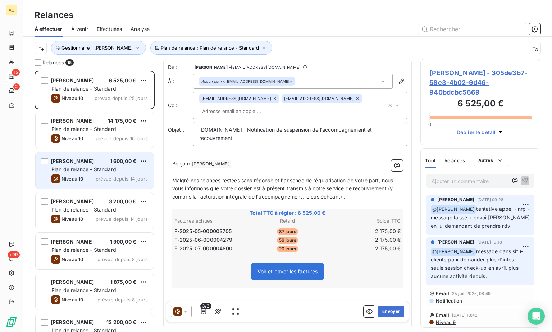
click at [79, 170] on span "Plan de relance - Standard" at bounding box center [83, 169] width 65 height 6
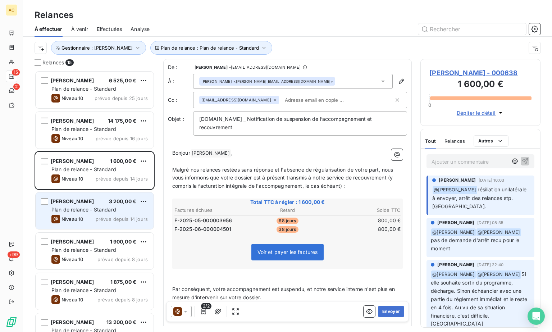
click at [80, 207] on span "Plan de relance - Standard" at bounding box center [83, 210] width 65 height 6
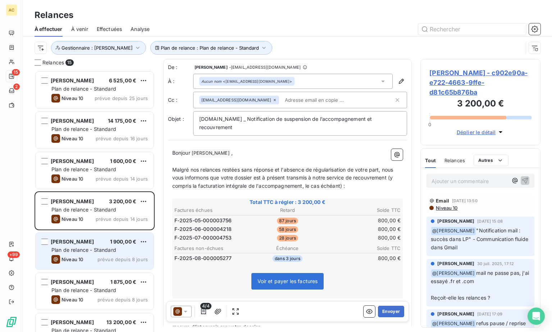
click at [86, 249] on span "Plan de relance - Standard" at bounding box center [83, 250] width 65 height 6
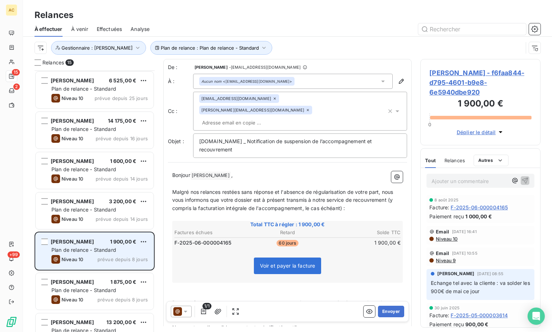
scroll to position [22, 0]
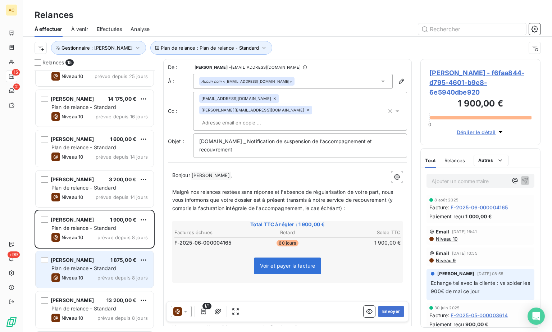
click at [116, 268] on div "Plan de relance - Standard" at bounding box center [99, 268] width 96 height 7
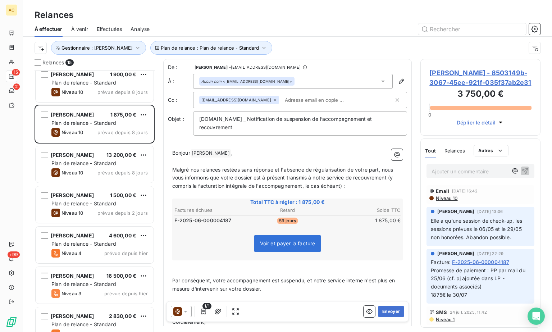
scroll to position [172, 0]
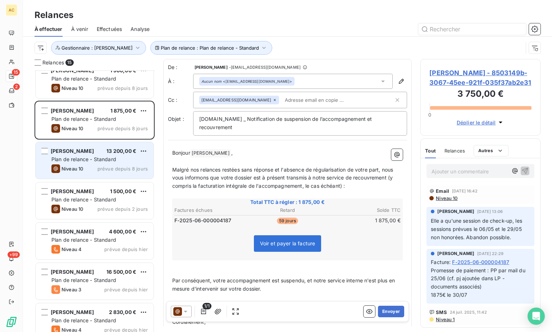
click at [98, 161] on span "Plan de relance - Standard" at bounding box center [83, 159] width 65 height 6
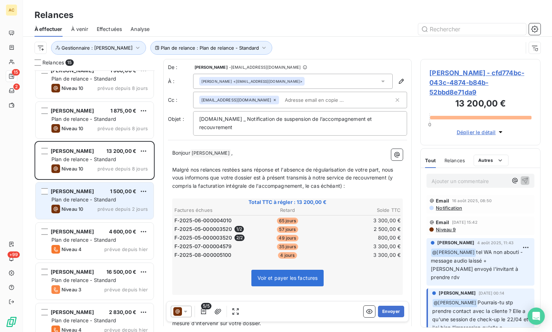
click at [98, 202] on span "Plan de relance - Standard" at bounding box center [83, 199] width 65 height 6
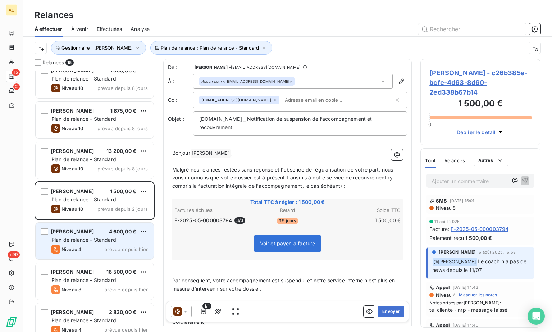
click at [99, 236] on div "Plan de relance - Standard" at bounding box center [99, 239] width 96 height 7
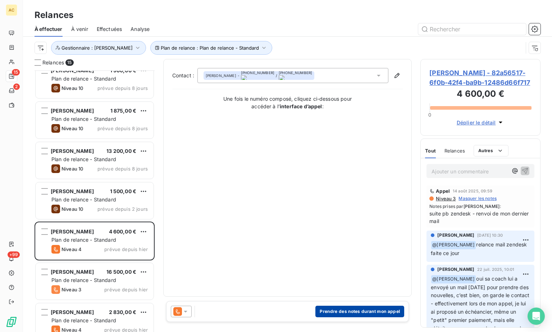
click at [368, 316] on button "Prendre des notes durant mon appel" at bounding box center [360, 312] width 89 height 12
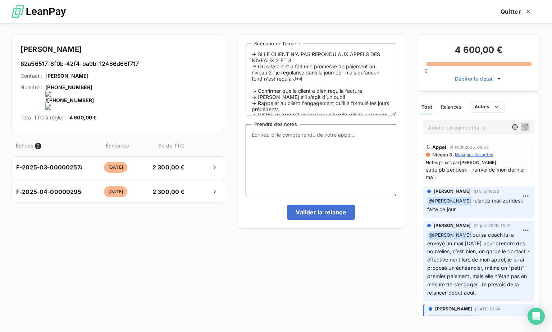
click at [289, 153] on textarea "Prendre des notes" at bounding box center [321, 160] width 151 height 72
click at [329, 134] on textarea "tel + relance via message" at bounding box center [321, 160] width 151 height 72
type textarea "tel + relance via message"
click at [317, 210] on button "Valider la relance" at bounding box center [321, 212] width 68 height 15
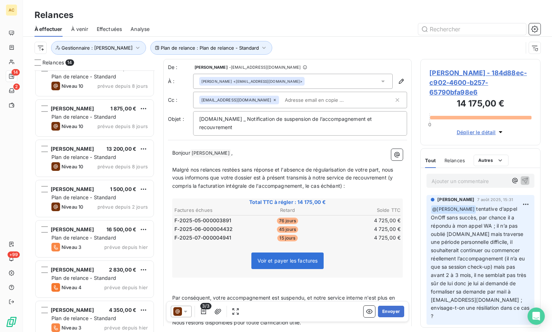
scroll to position [183, 0]
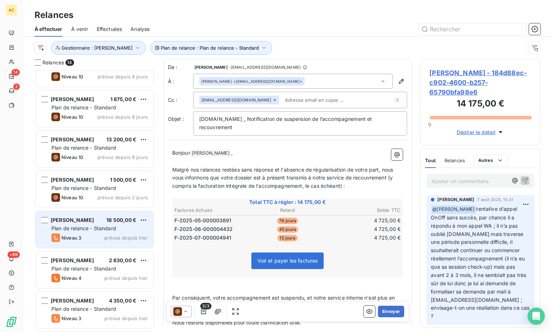
click at [108, 229] on span "Plan de relance - Standard" at bounding box center [83, 228] width 65 height 6
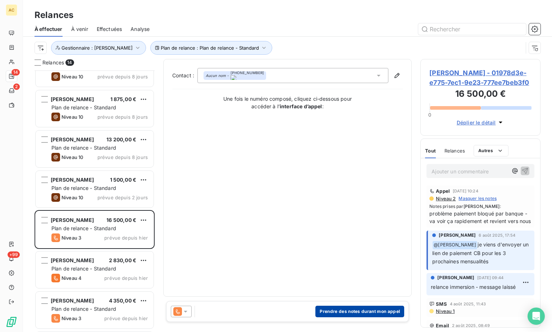
click at [354, 313] on button "Prendre des notes durant mon appel" at bounding box center [360, 312] width 89 height 12
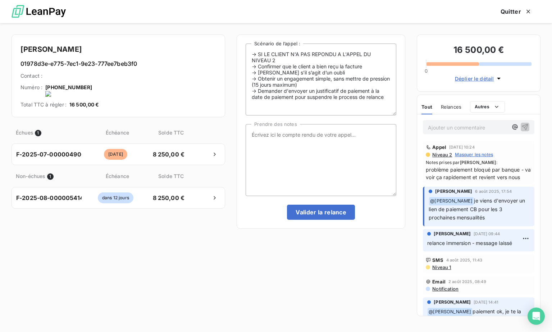
click at [94, 78] on onoff-telecom-ce-actions-button at bounding box center [94, 78] width 0 height 0
click at [286, 138] on textarea "Prendre des notes" at bounding box center [321, 160] width 151 height 72
click at [346, 134] on textarea "tel cliente nrp MV" at bounding box center [321, 160] width 151 height 72
click at [277, 136] on textarea "tel cliente nrp MV" at bounding box center [321, 160] width 151 height 72
type textarea "tel cliente - nrp MV"
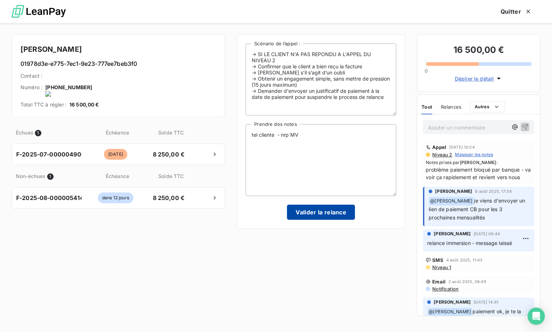
click at [321, 214] on button "Valider la relance" at bounding box center [321, 212] width 68 height 15
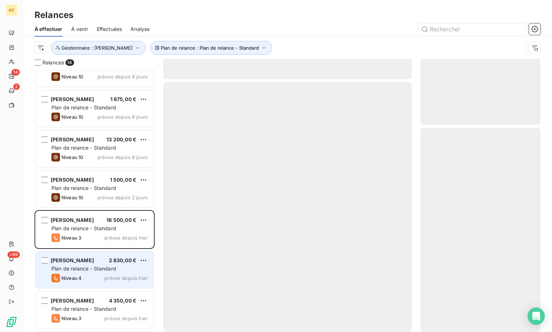
click at [96, 274] on div "Niveau 4 prévue depuis hier" at bounding box center [99, 278] width 96 height 9
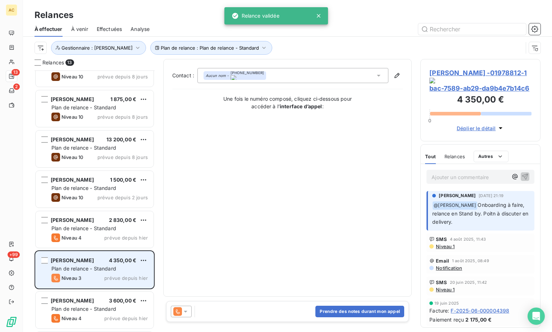
click at [88, 273] on div "Coraline Ansquer 4 350,00 € Plan de relance - Standard Niveau 3 prévue depuis h…" at bounding box center [95, 270] width 118 height 37
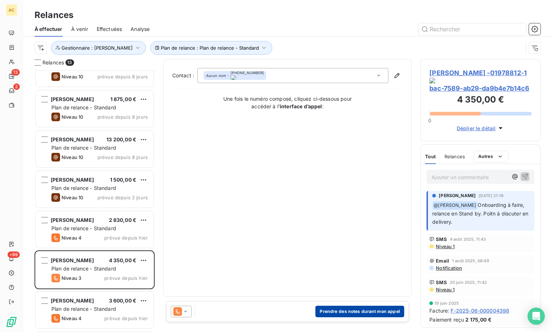
click at [363, 314] on button "Prendre des notes durant mon appel" at bounding box center [360, 312] width 89 height 12
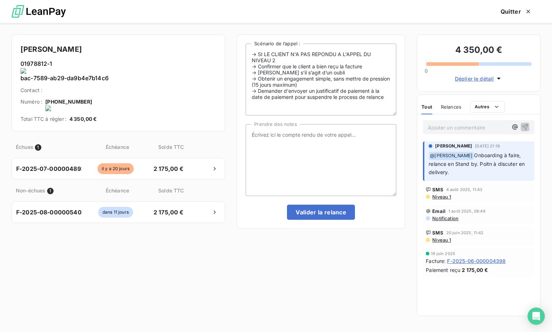
click at [92, 78] on onoff-telecom-ce-actions-button at bounding box center [92, 78] width 0 height 0
click at [292, 155] on textarea "Prendre des notes" at bounding box center [321, 160] width 151 height 72
click at [303, 141] on textarea "Prendre des notes" at bounding box center [321, 160] width 151 height 72
type textarea "tel cliente - nrp MV"
click at [327, 215] on button "Valider la relance" at bounding box center [321, 212] width 68 height 15
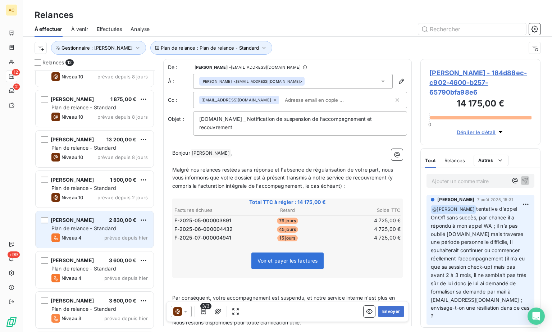
click at [93, 231] on div "Plan de relance - Standard" at bounding box center [99, 228] width 96 height 7
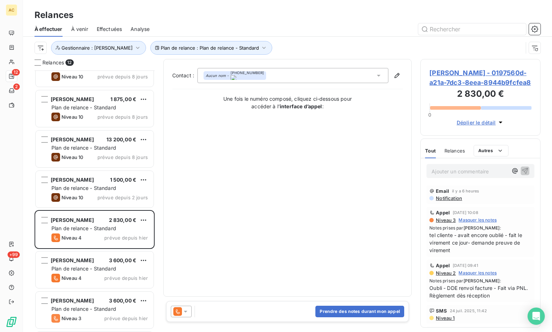
click at [112, 32] on span "Effectuées" at bounding box center [110, 29] width 26 height 7
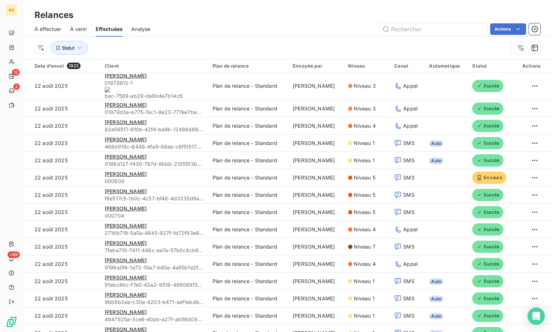
click at [49, 26] on span "À effectuer" at bounding box center [48, 29] width 27 height 7
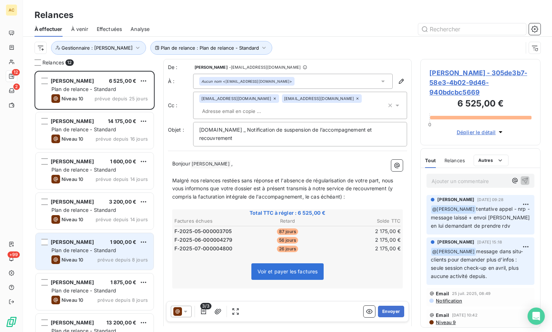
scroll to position [222, 0]
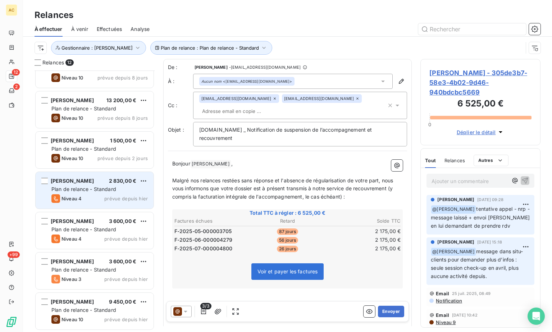
click at [71, 186] on div "Plan de relance - Standard" at bounding box center [99, 189] width 96 height 7
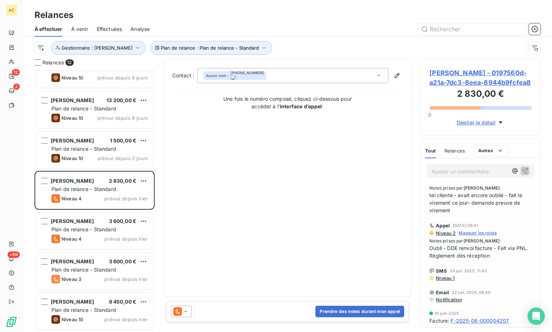
scroll to position [50, 0]
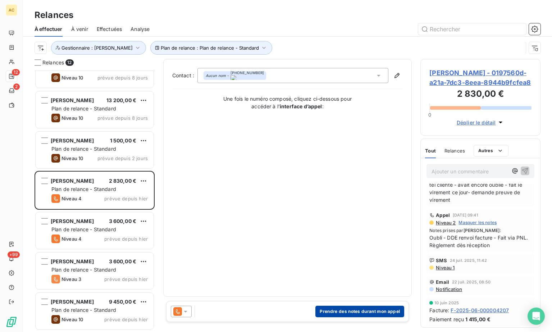
click at [335, 309] on button "Prendre des notes durant mon appel" at bounding box center [360, 312] width 89 height 12
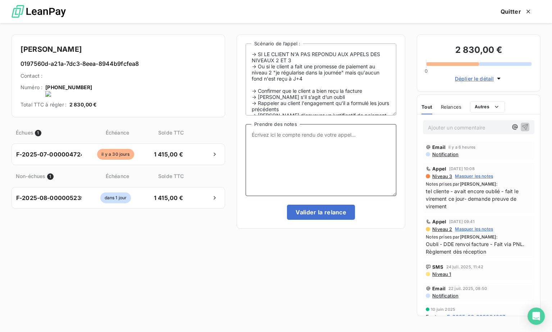
click at [282, 154] on textarea "Prendre des notes" at bounding box center [321, 160] width 151 height 72
type textarea "tel cliente - nrp MV"
click at [322, 213] on button "Valider la relance" at bounding box center [321, 212] width 68 height 15
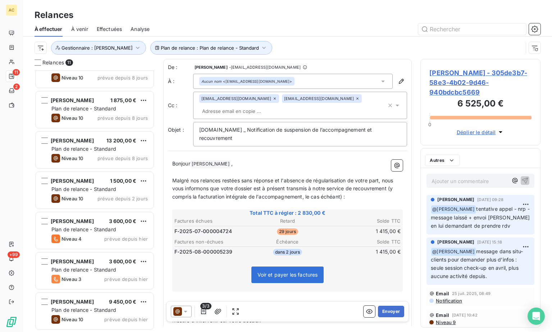
scroll to position [182, 0]
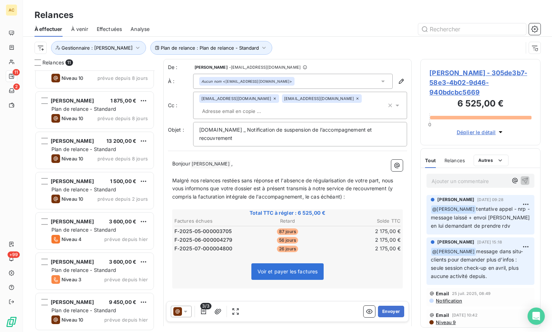
click at [114, 24] on div "Effectuées" at bounding box center [110, 29] width 26 height 15
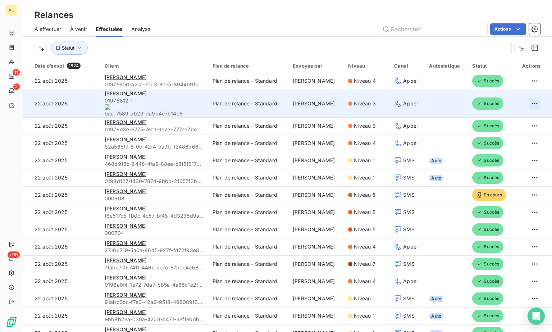
click at [527, 100] on html "AC 11 2 +99 Relances À effectuer À venir Effectuées Analyse Actions Statut Date…" at bounding box center [276, 166] width 552 height 332
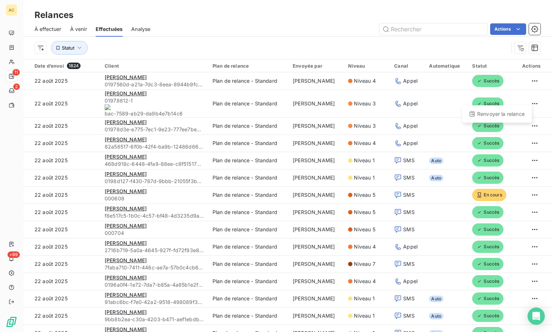
click at [49, 31] on html "AC 11 2 +99 Relances À effectuer À venir Effectuées Analyse Actions Statut Date…" at bounding box center [276, 166] width 552 height 332
click at [49, 29] on span "À effectuer" at bounding box center [48, 29] width 27 height 7
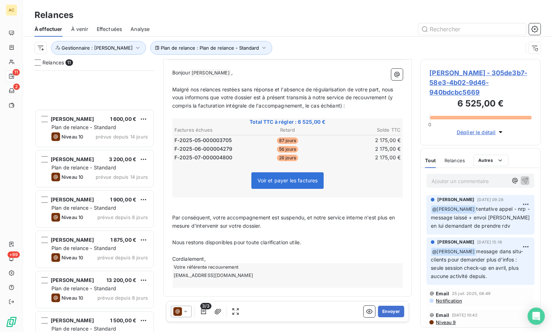
scroll to position [182, 0]
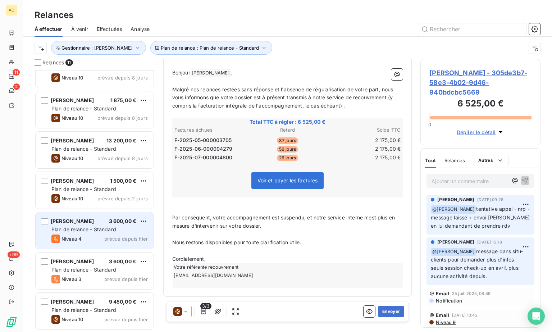
click at [97, 229] on span "Plan de relance - Standard" at bounding box center [83, 229] width 65 height 6
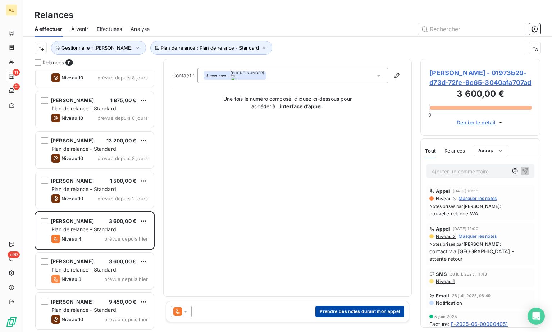
click at [335, 313] on button "Prendre des notes durant mon appel" at bounding box center [360, 312] width 89 height 12
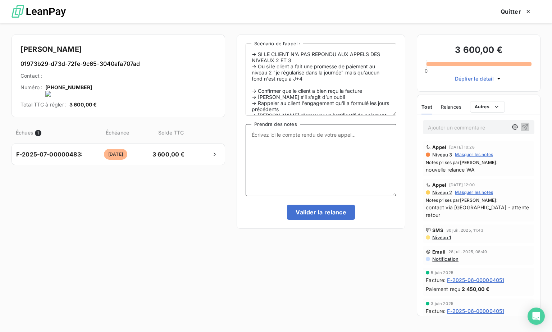
click at [275, 158] on textarea "Prendre des notes" at bounding box center [321, 160] width 151 height 72
type textarea "relance WA + mail"
click at [321, 213] on button "Valider la relance" at bounding box center [321, 212] width 68 height 15
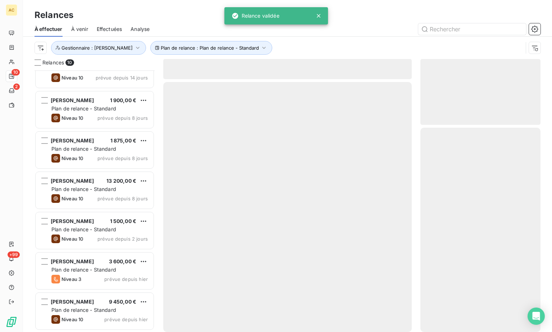
scroll to position [141, 0]
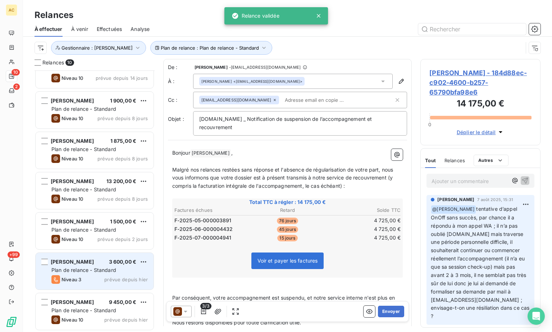
click at [93, 262] on div "ghislain quibech 3 600,00 €" at bounding box center [99, 262] width 96 height 6
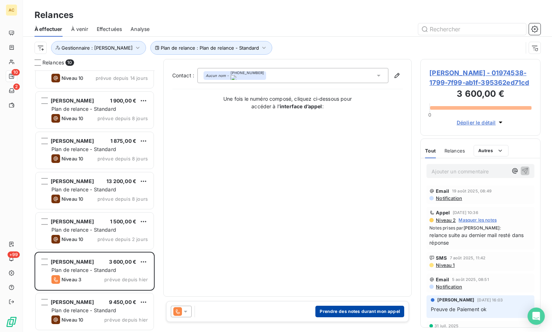
click at [359, 315] on button "Prendre des notes durant mon appel" at bounding box center [360, 312] width 89 height 12
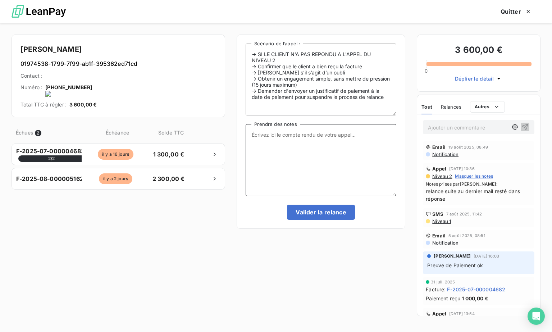
click at [270, 145] on textarea "Prendre des notes" at bounding box center [321, 160] width 151 height 72
type textarea "tel client - nrp MV"
click at [315, 214] on button "Valider la relance" at bounding box center [321, 212] width 68 height 15
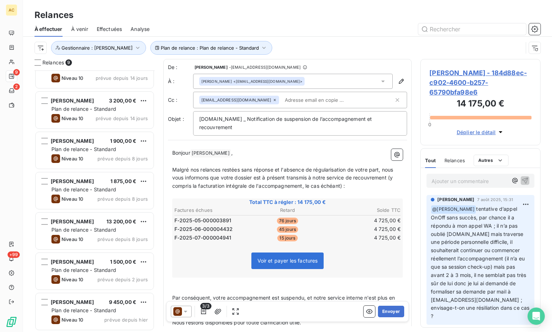
scroll to position [81, 0]
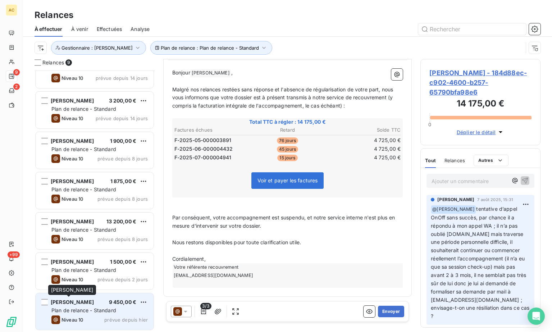
click at [66, 306] on div "Emerick Gobin" at bounding box center [72, 302] width 43 height 7
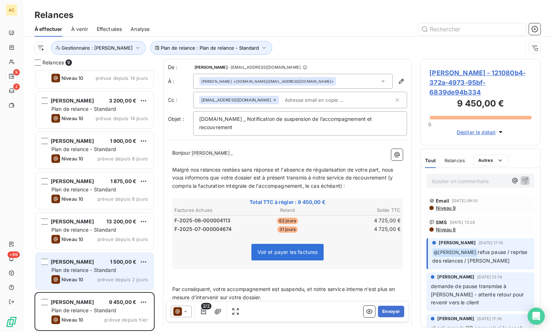
click at [98, 265] on div "Stéphanie ATTALI 1 500,00 € Plan de relance - Standard Niveau 10 prévue depuis …" at bounding box center [95, 271] width 118 height 37
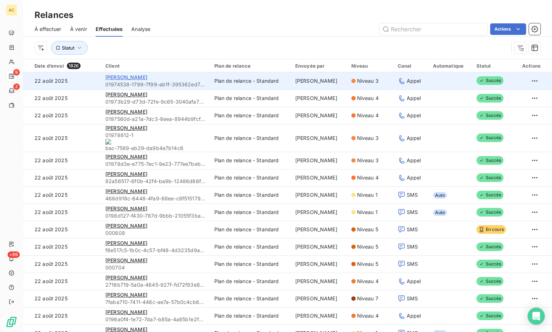
click at [124, 78] on span "[PERSON_NAME]" at bounding box center [126, 77] width 42 height 6
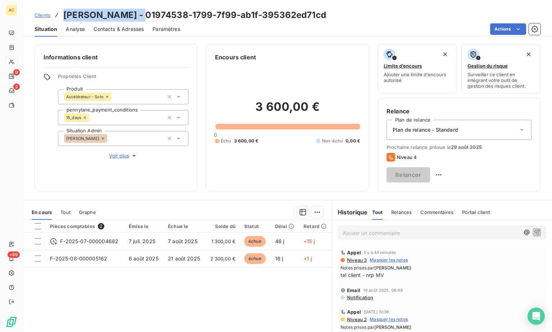
drag, startPoint x: 133, startPoint y: 13, endPoint x: 64, endPoint y: 12, distance: 69.1
click at [64, 12] on h3 "[PERSON_NAME] - 01974538-1799-7f99-ab1f-395362ed71cd" at bounding box center [194, 15] width 263 height 13
copy h3 "[PERSON_NAME]"
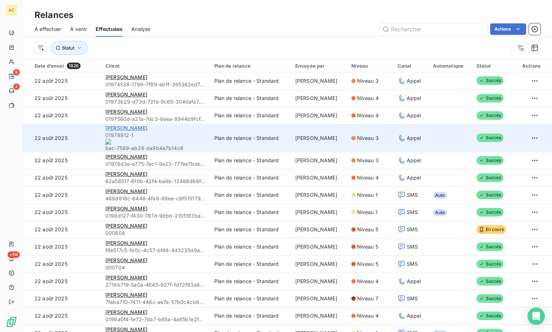
click at [123, 129] on span "[PERSON_NAME]" at bounding box center [126, 128] width 42 height 6
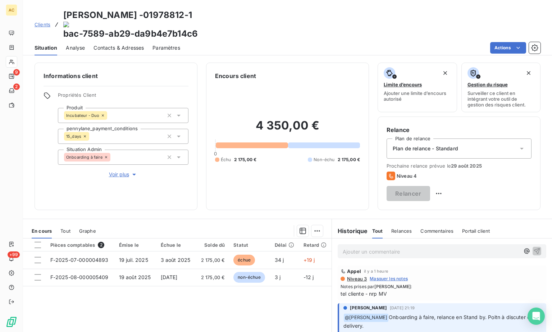
drag, startPoint x: 63, startPoint y: 15, endPoint x: 136, endPoint y: 16, distance: 73.4
click at [136, 16] on h3 "Coraline Ansquer - 01978812-1 bac-7589-ab29-da9b4e7b14c6" at bounding box center [130, 25] width 135 height 32
copy h3 "[PERSON_NAME]"
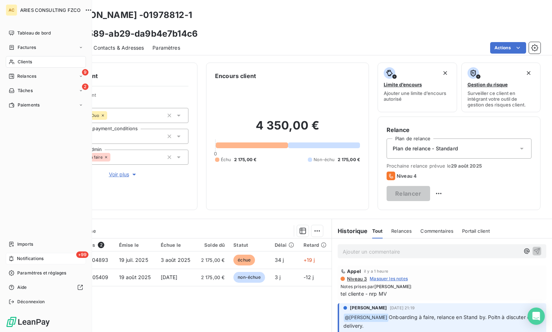
click at [13, 257] on icon at bounding box center [11, 259] width 5 height 6
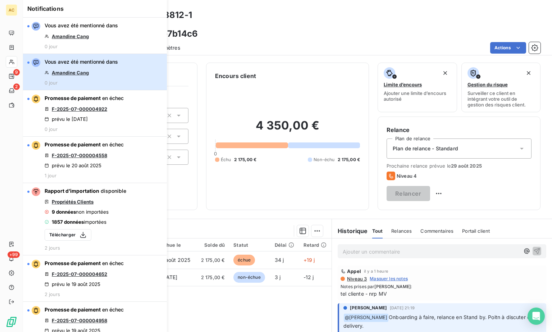
click at [116, 68] on div "Vous avez été mentionné dans Amandine Cang 0 jour" at bounding box center [81, 71] width 73 height 27
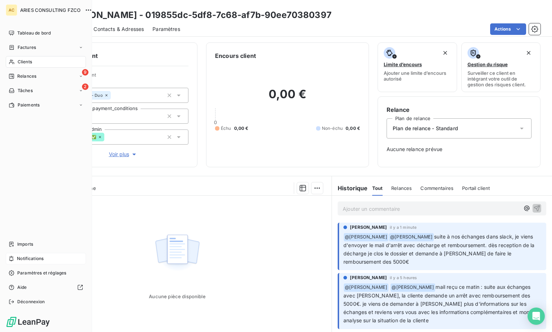
click at [37, 258] on span "Notifications" at bounding box center [30, 259] width 27 height 6
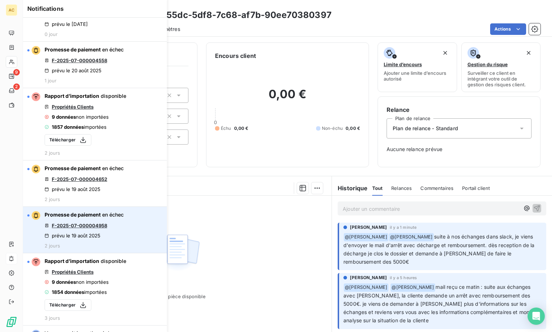
scroll to position [318, 0]
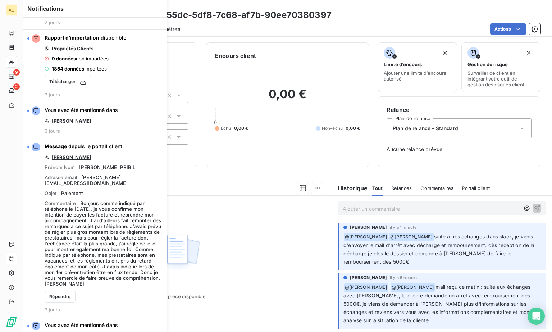
click at [230, 226] on div "Aucune pièce disponible" at bounding box center [177, 265] width 309 height 139
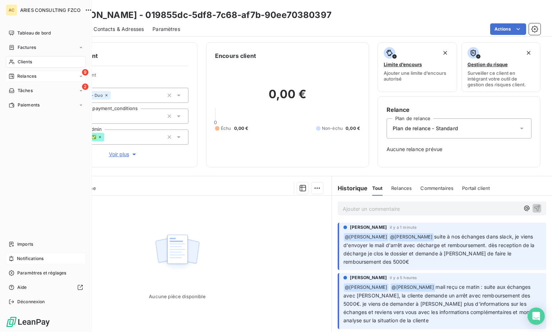
click at [25, 74] on span "Relances" at bounding box center [26, 76] width 19 height 6
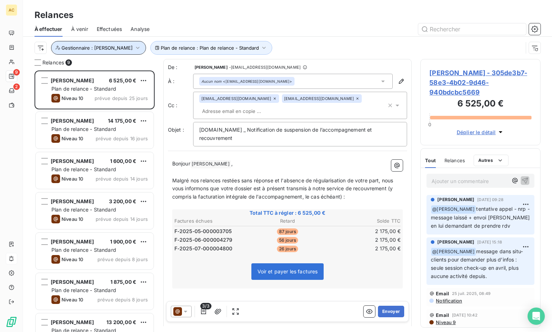
click at [134, 49] on icon "button" at bounding box center [137, 47] width 7 height 7
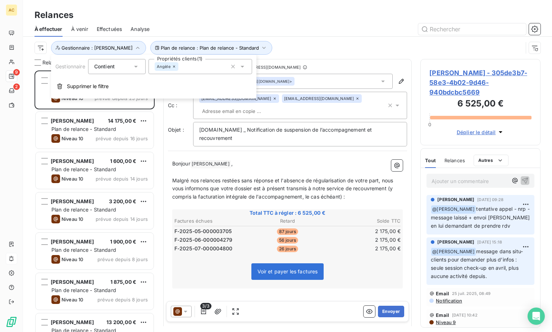
click at [173, 67] on icon at bounding box center [174, 66] width 4 height 4
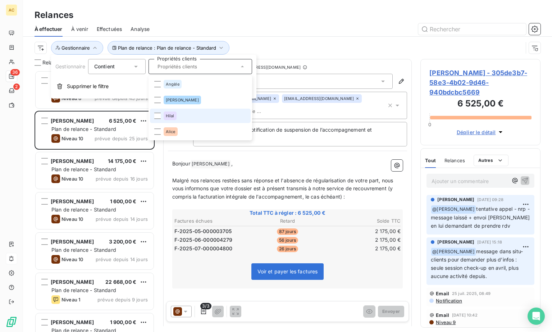
scroll to position [256, 115]
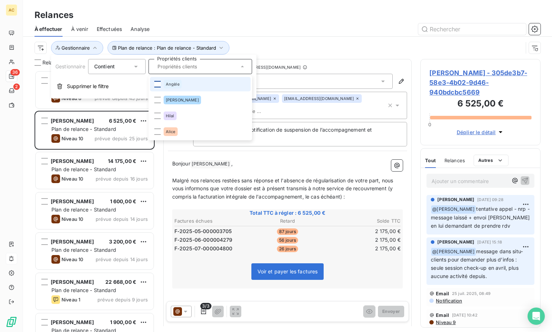
click at [158, 85] on div at bounding box center [157, 84] width 6 height 6
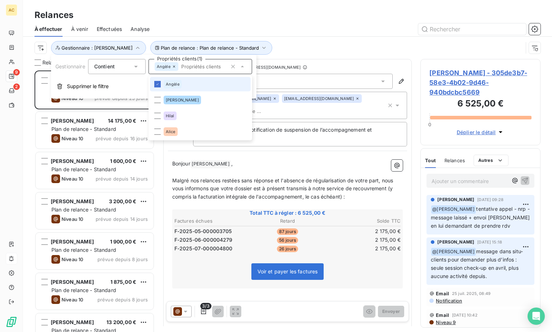
click at [164, 85] on div "Angèle" at bounding box center [173, 84] width 18 height 9
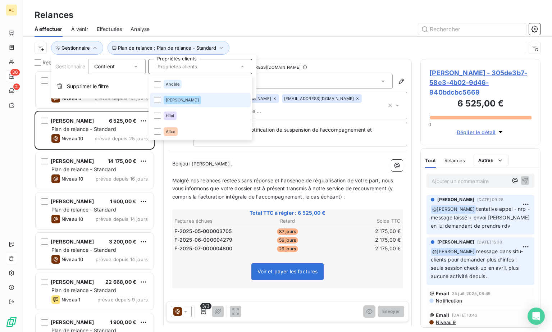
click at [161, 99] on li "[PERSON_NAME]" at bounding box center [200, 100] width 101 height 14
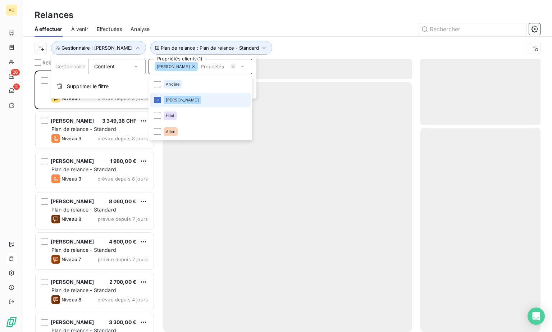
scroll to position [256, 115]
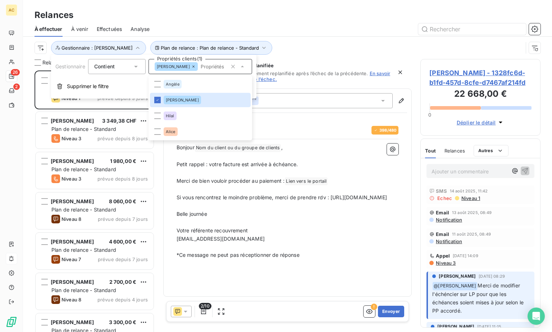
click at [24, 205] on div "Relances 26 Issa YOMENOU BOUKARI 22 668,00 € Plan de relance - Standard Niveau …" at bounding box center [287, 195] width 529 height 273
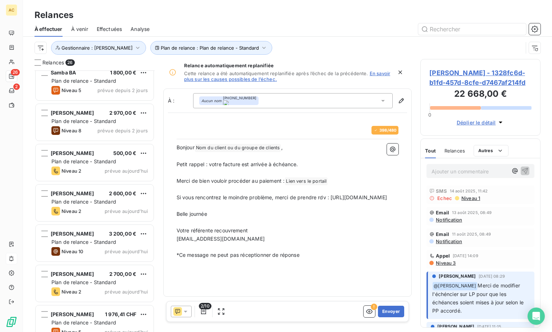
scroll to position [787, 0]
